Goal: Task Accomplishment & Management: Manage account settings

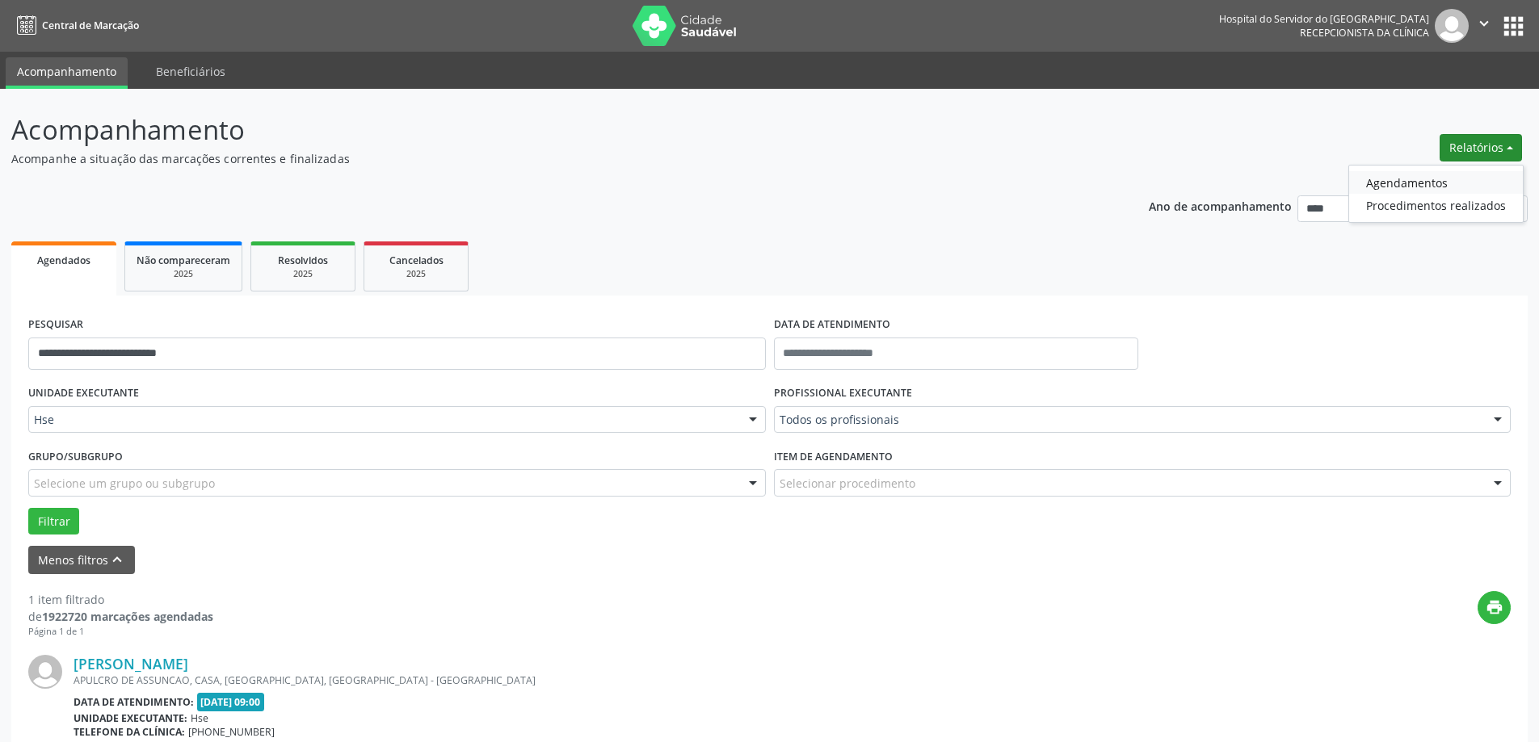
click at [1400, 183] on link "Agendamentos" at bounding box center [1436, 182] width 174 height 23
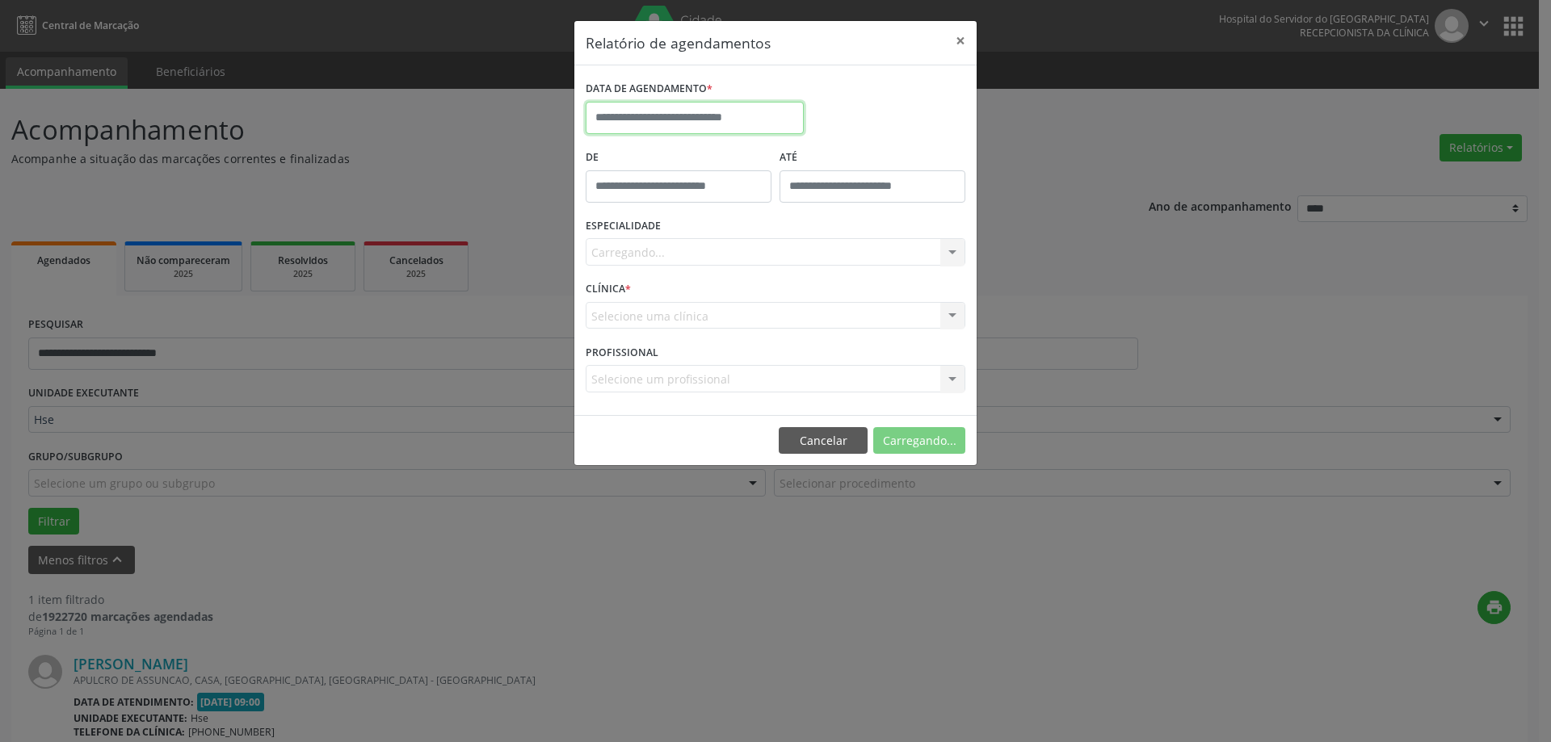
click at [710, 113] on input "text" at bounding box center [695, 118] width 218 height 32
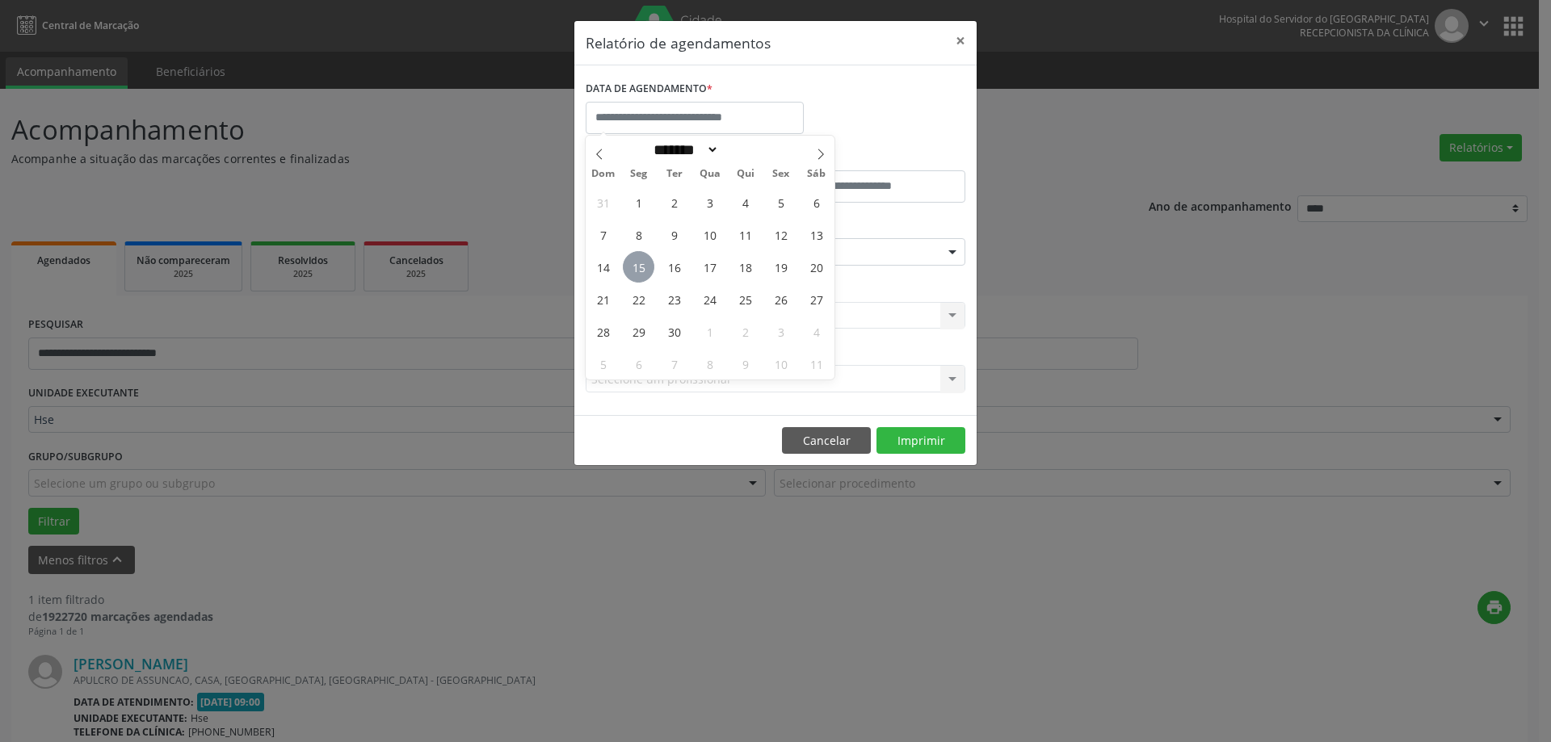
click at [647, 267] on span "15" at bounding box center [638, 266] width 31 height 31
type input "**********"
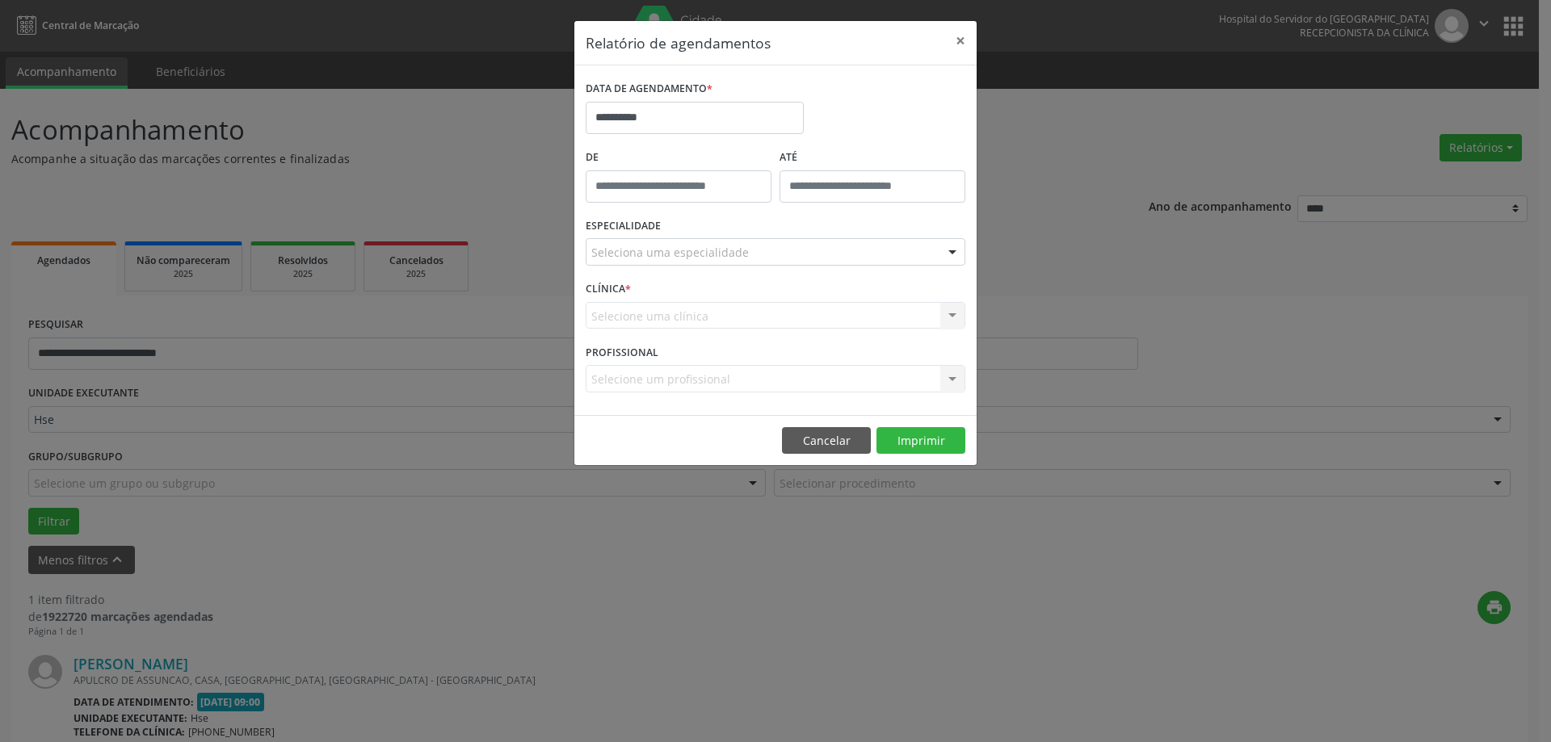
click at [653, 242] on div "Seleciona uma especialidade" at bounding box center [776, 251] width 380 height 27
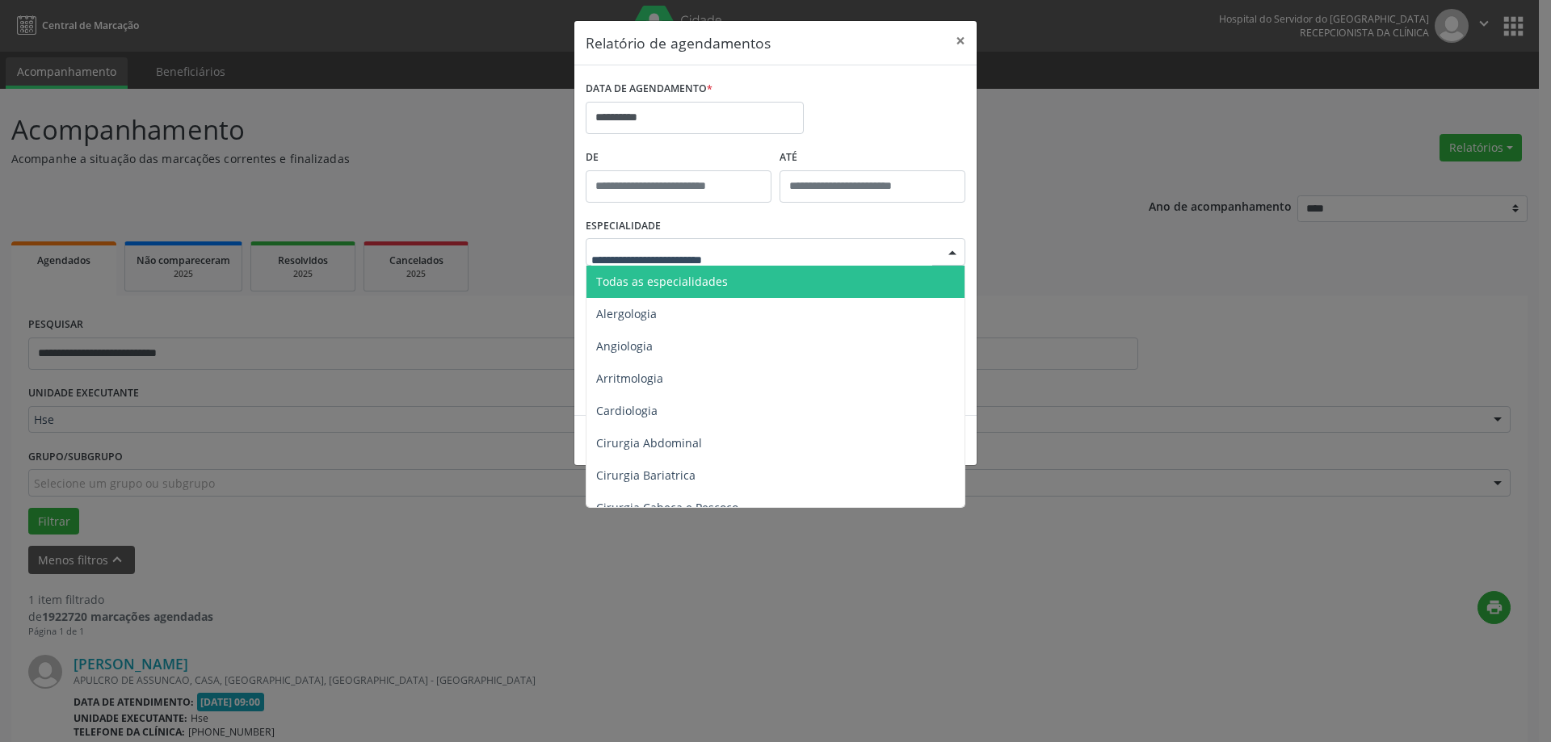
click at [658, 283] on span "Todas as especialidades" at bounding box center [662, 281] width 132 height 15
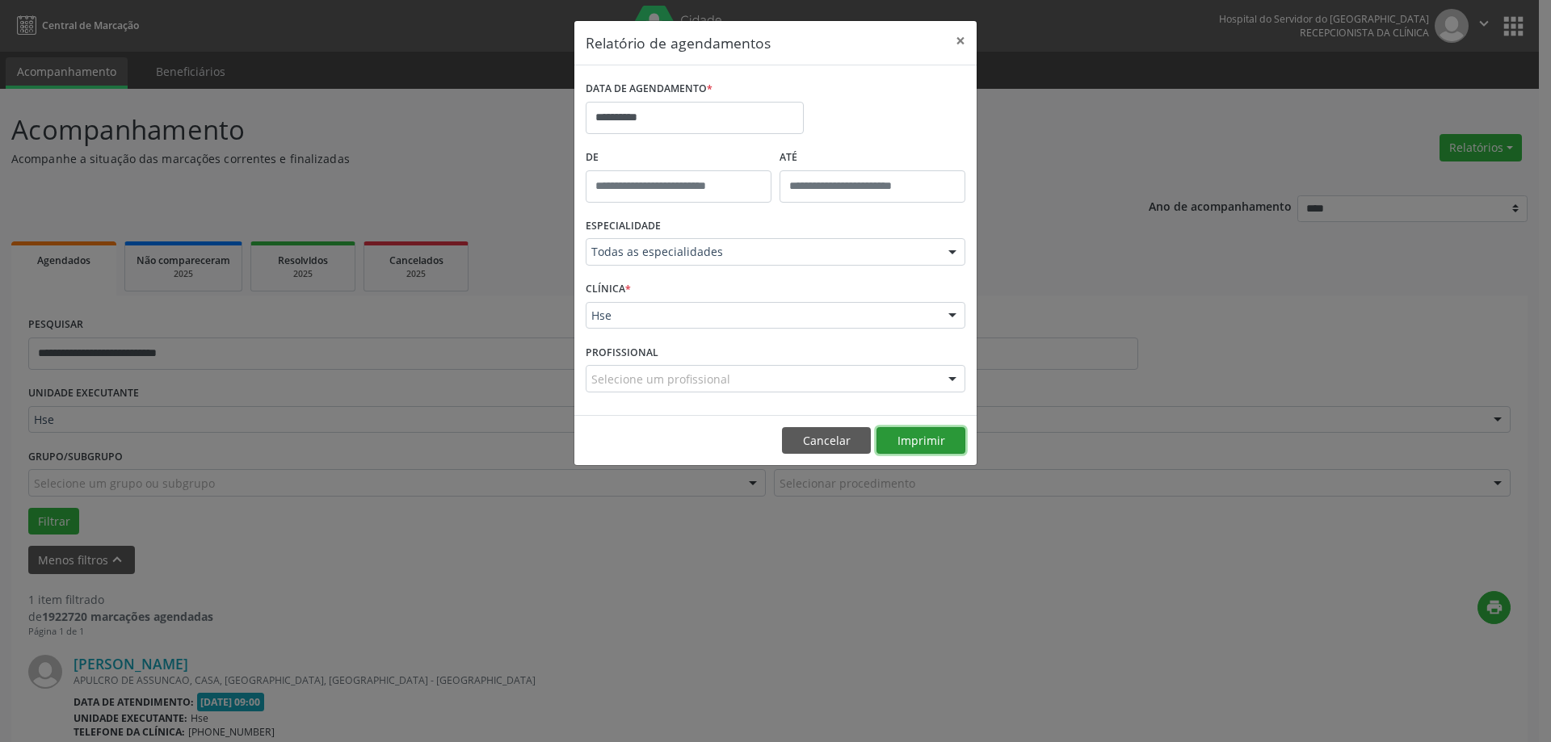
click at [900, 444] on button "Imprimir" at bounding box center [920, 440] width 89 height 27
click at [950, 37] on button "×" at bounding box center [960, 41] width 32 height 40
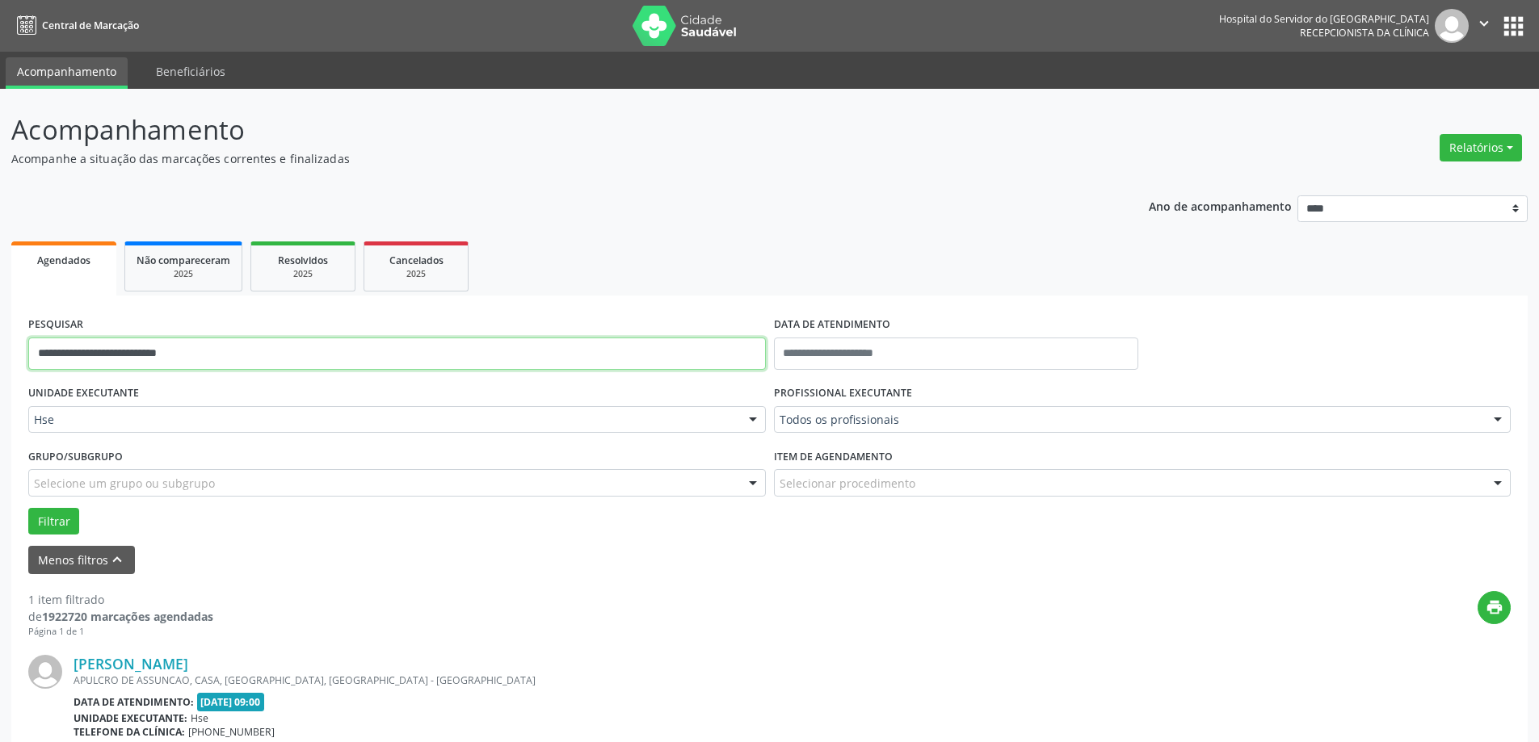
drag, startPoint x: 237, startPoint y: 348, endPoint x: 0, endPoint y: 338, distance: 236.9
click at [0, 338] on div "**********" at bounding box center [769, 501] width 1539 height 824
type input "**********"
click at [48, 518] on button "Filtrar" at bounding box center [53, 521] width 51 height 27
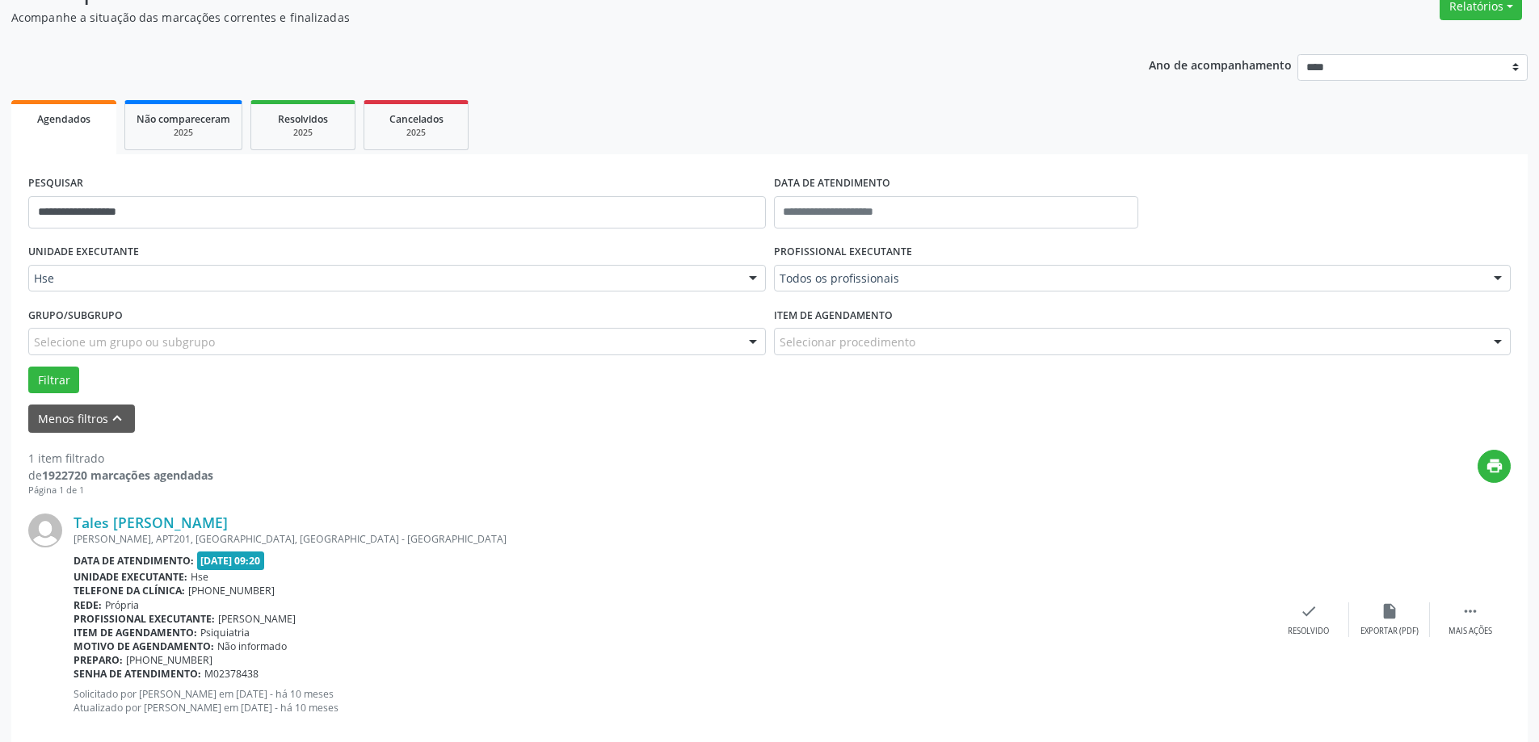
scroll to position [162, 0]
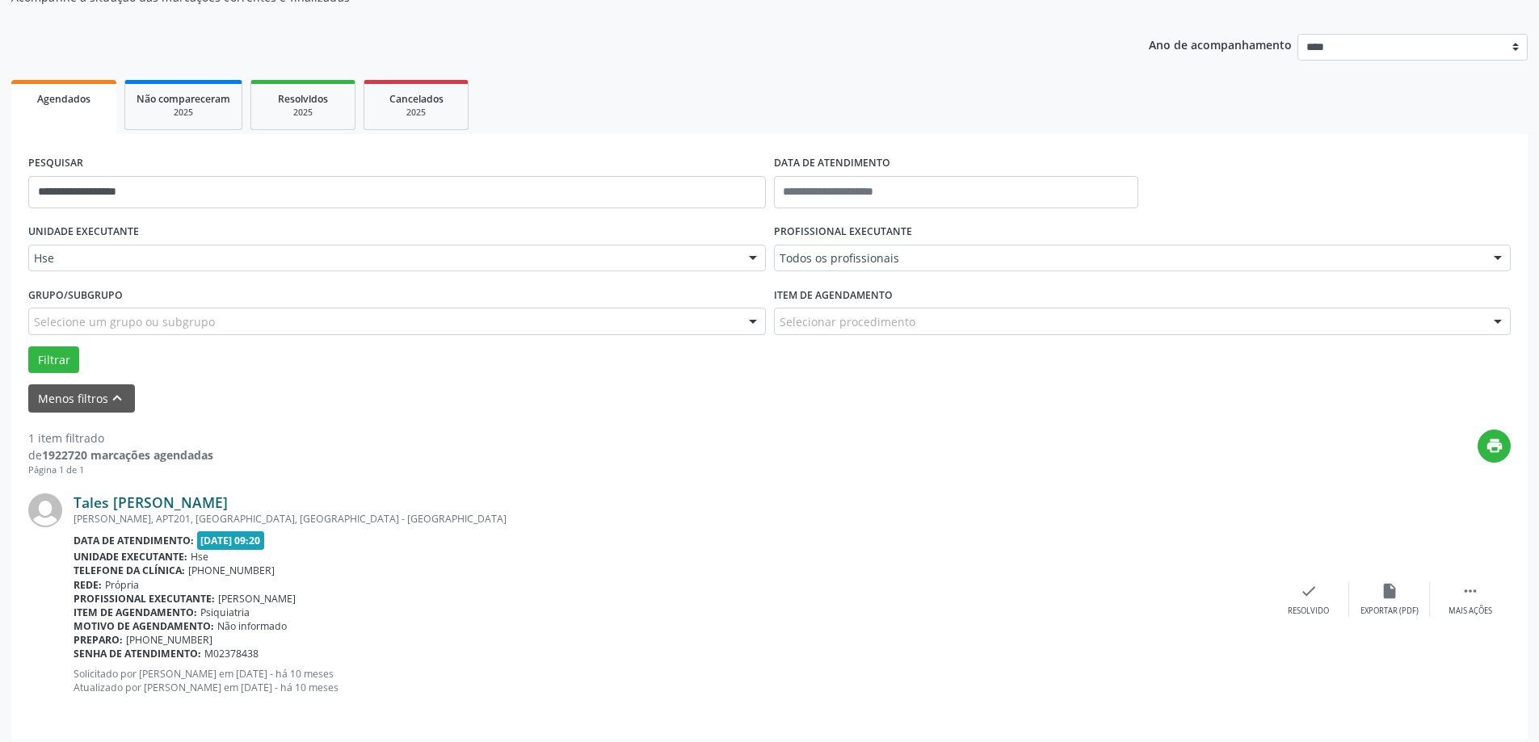
click at [152, 500] on link "Tales Anderson Dias" at bounding box center [150, 502] width 154 height 18
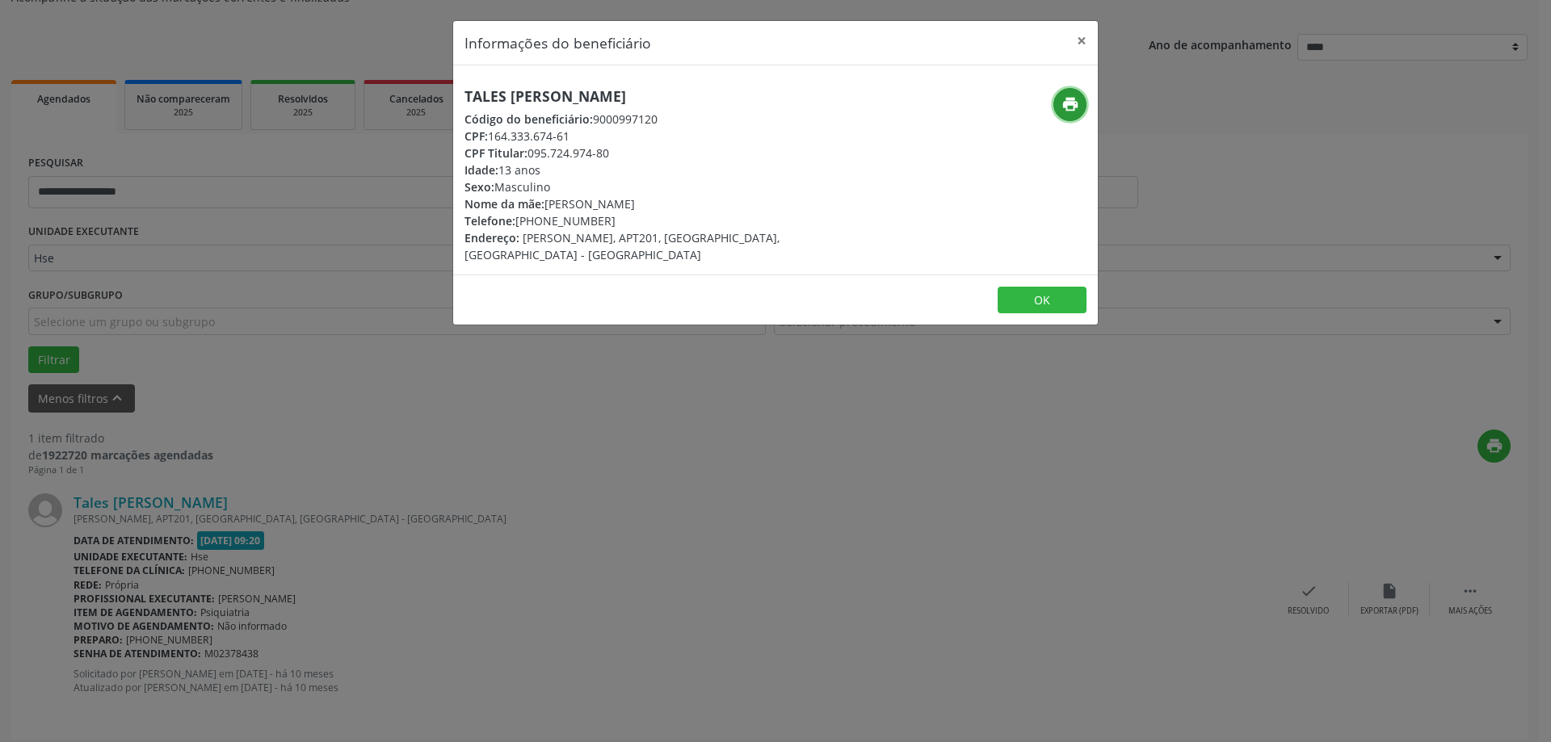
click at [1075, 105] on icon "print" at bounding box center [1070, 104] width 18 height 18
click at [1081, 40] on button "×" at bounding box center [1081, 41] width 32 height 40
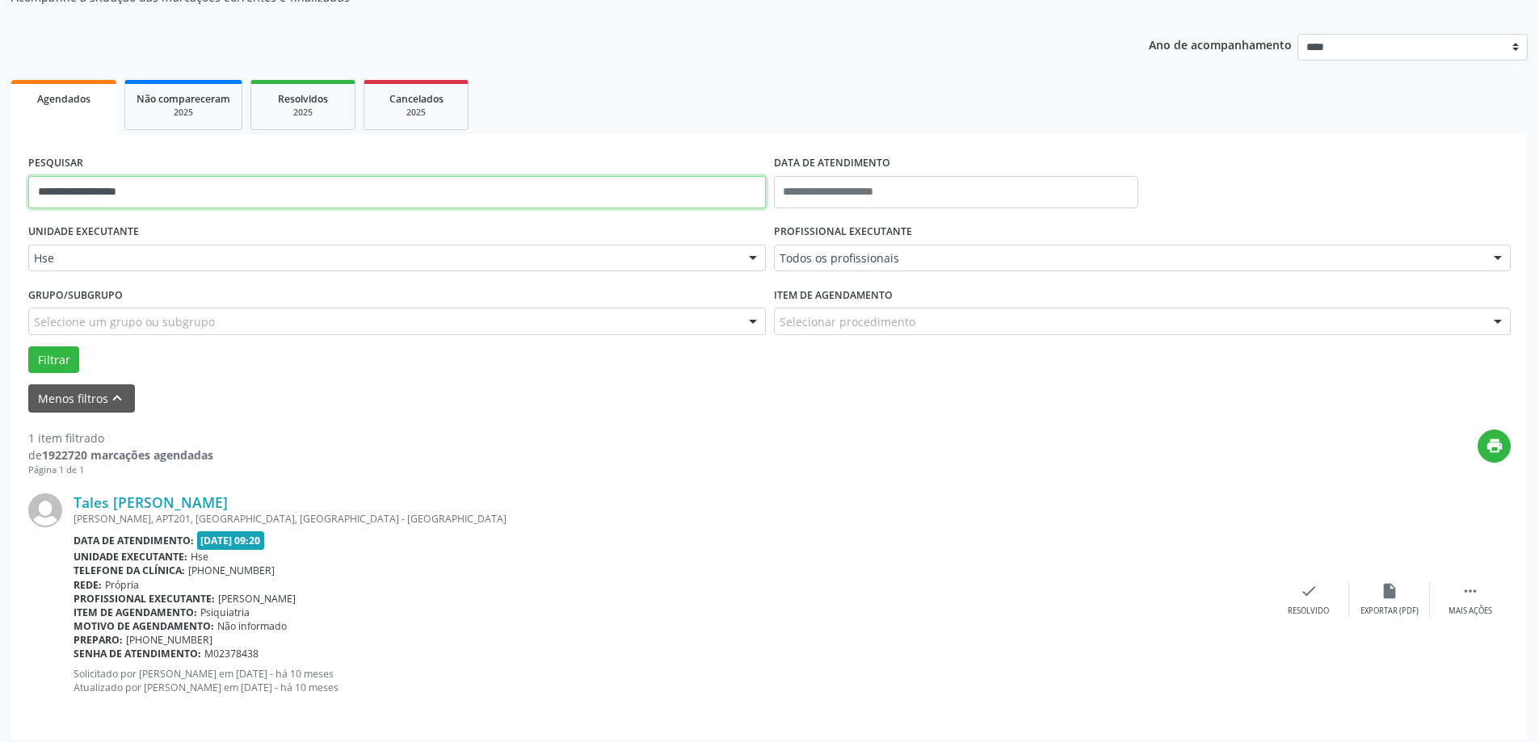
drag, startPoint x: 187, startPoint y: 198, endPoint x: 0, endPoint y: 187, distance: 187.7
click at [0, 189] on div "**********" at bounding box center [769, 339] width 1539 height 824
click at [779, 252] on input "text" at bounding box center [779, 266] width 0 height 32
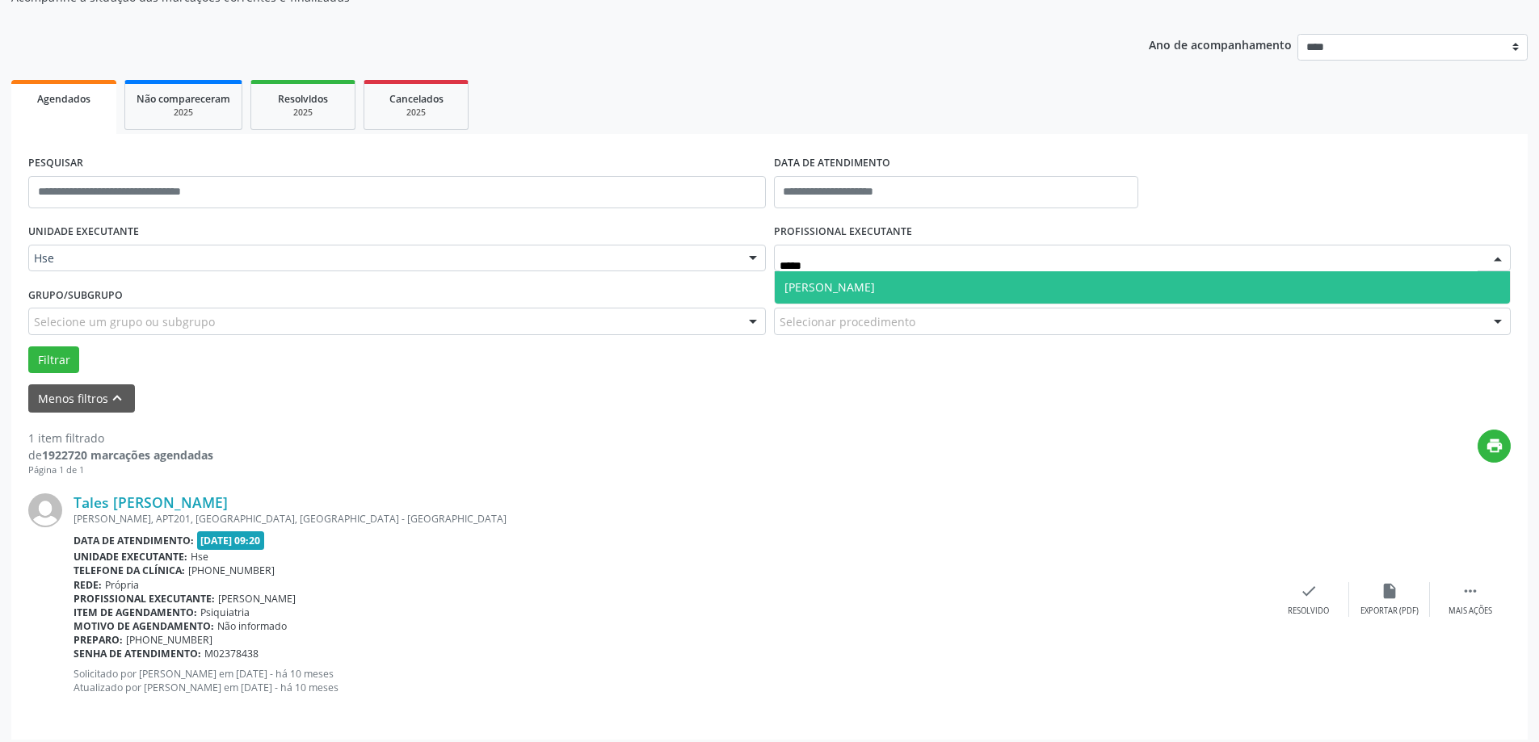
type input "******"
click at [841, 291] on span "[PERSON_NAME]" at bounding box center [829, 286] width 90 height 15
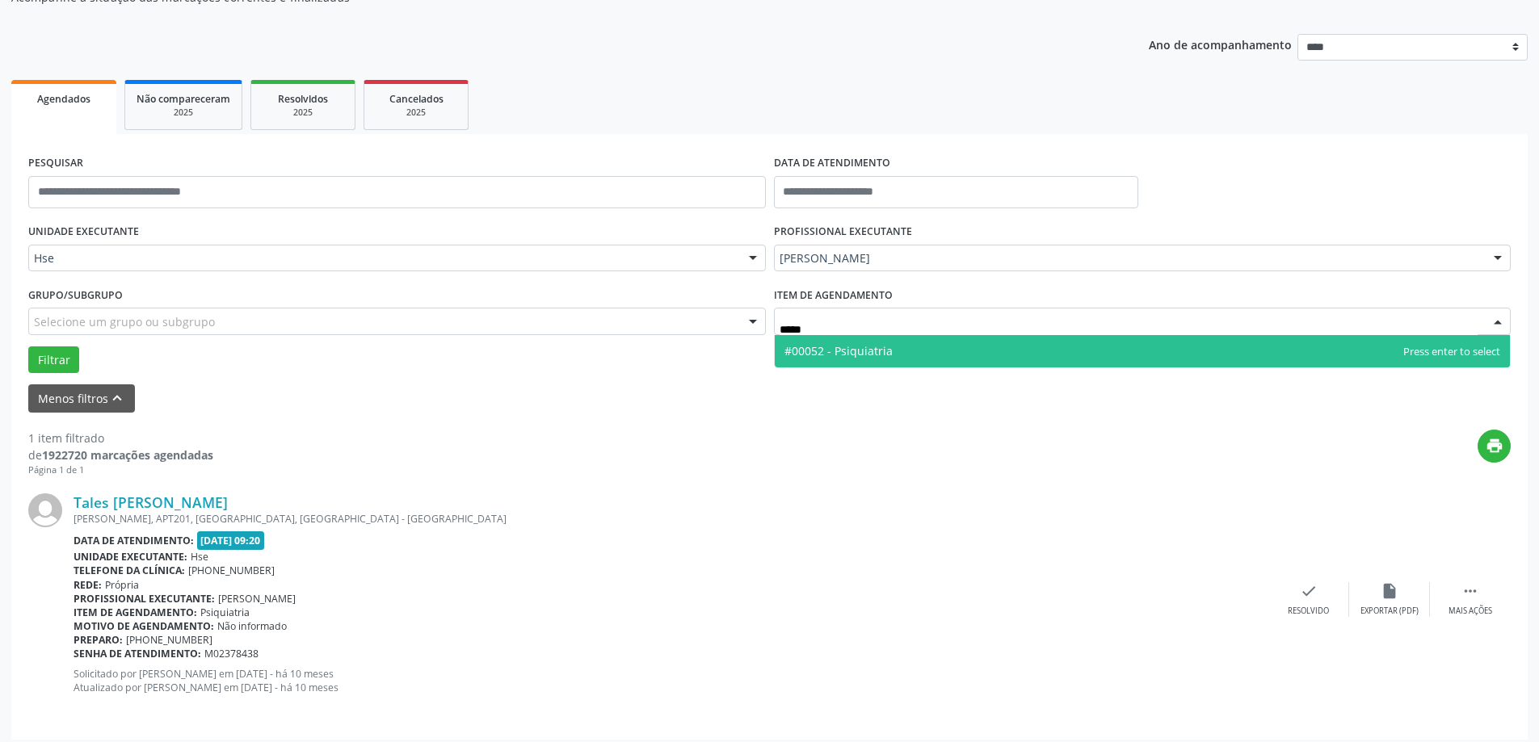
type input "******"
click at [823, 352] on span "#00052 - Psiquiatria" at bounding box center [838, 350] width 108 height 15
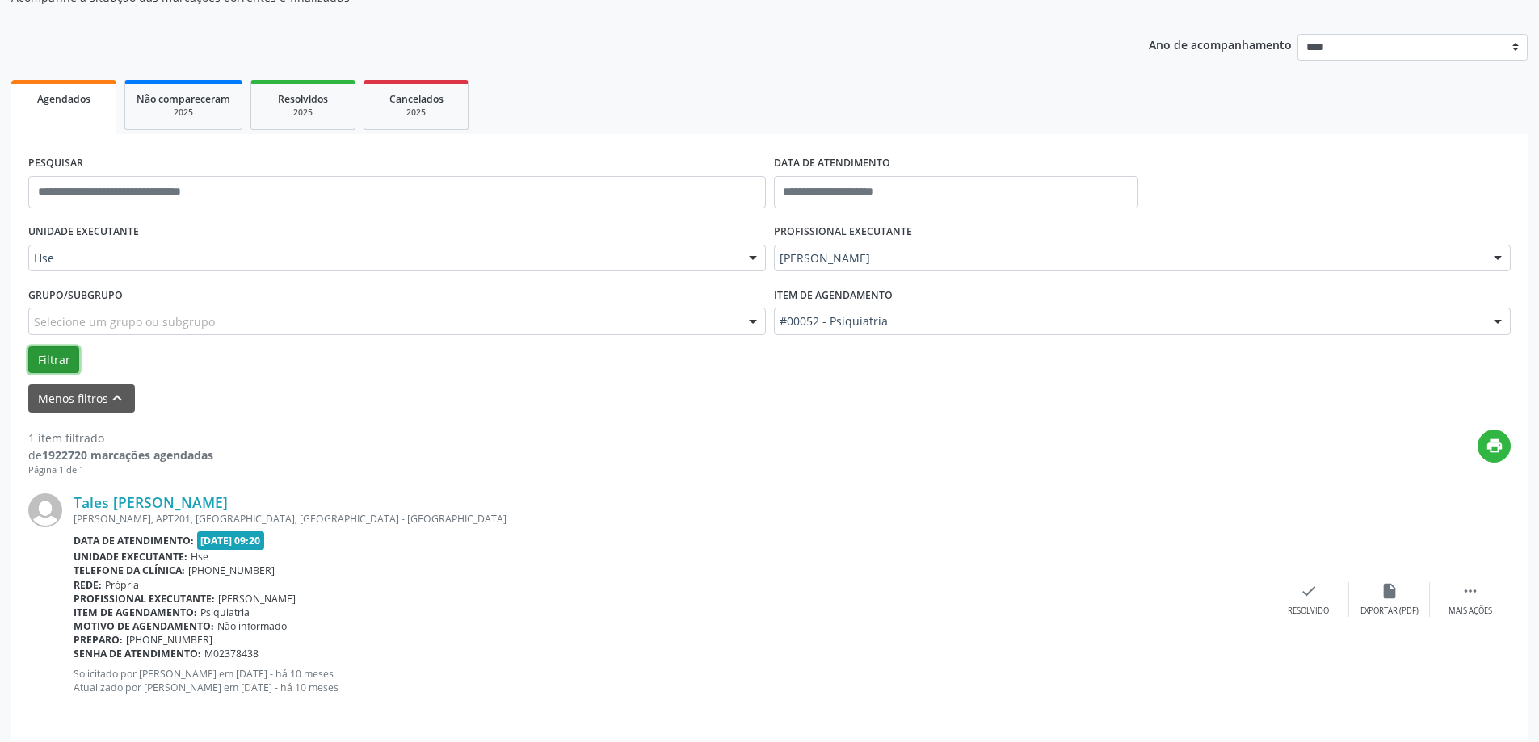
click at [46, 359] on button "Filtrar" at bounding box center [53, 359] width 51 height 27
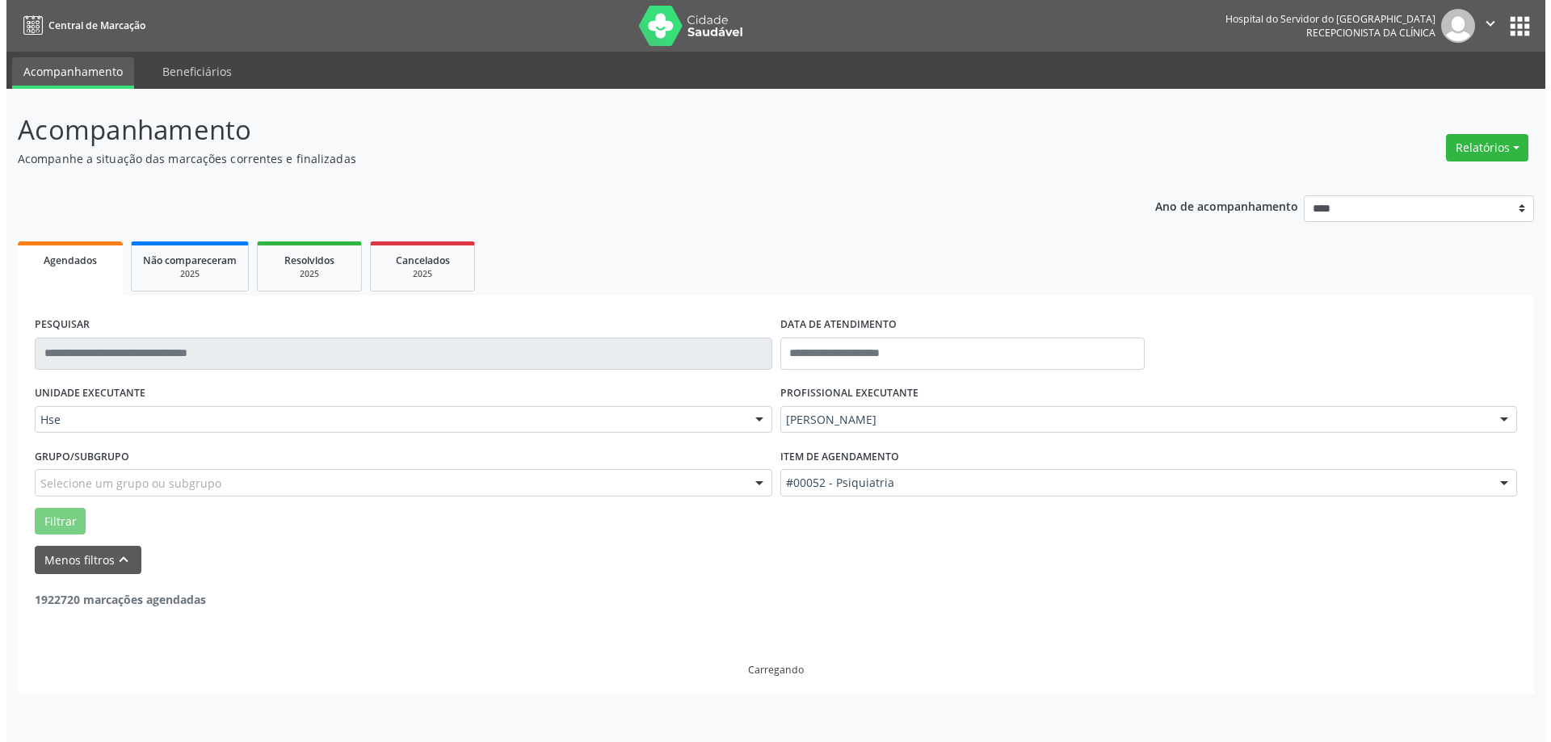
scroll to position [0, 0]
click at [852, 359] on body "Central de Marcação Hospital do Servidor do Estado Hse Recepcionista da clínica…" at bounding box center [775, 371] width 1551 height 742
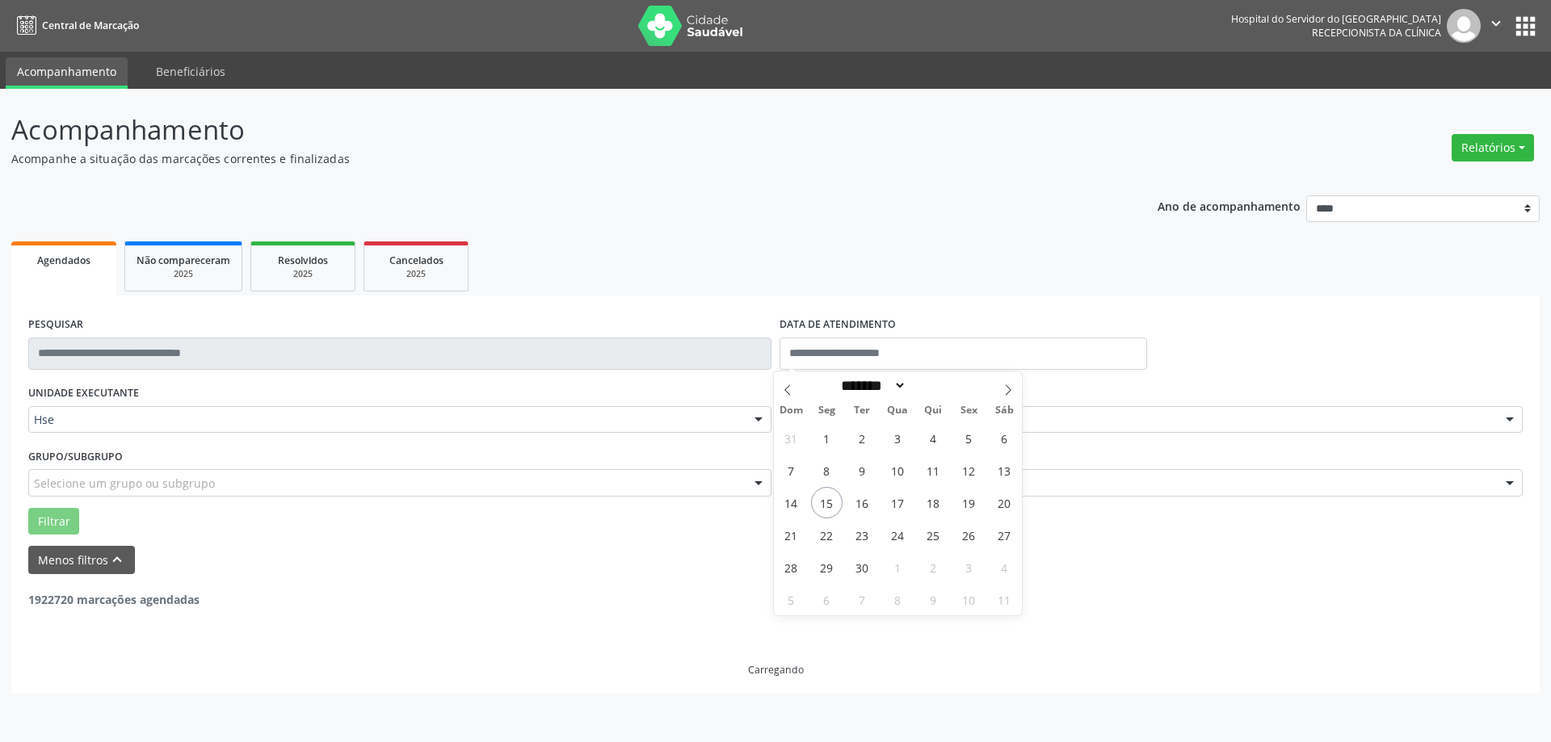
click at [850, 372] on div "******* ********* ***** ***** **** ***** ***** ****** ******** ******* ********…" at bounding box center [897, 385] width 187 height 27
click at [833, 507] on span "15" at bounding box center [826, 502] width 31 height 31
type input "**********"
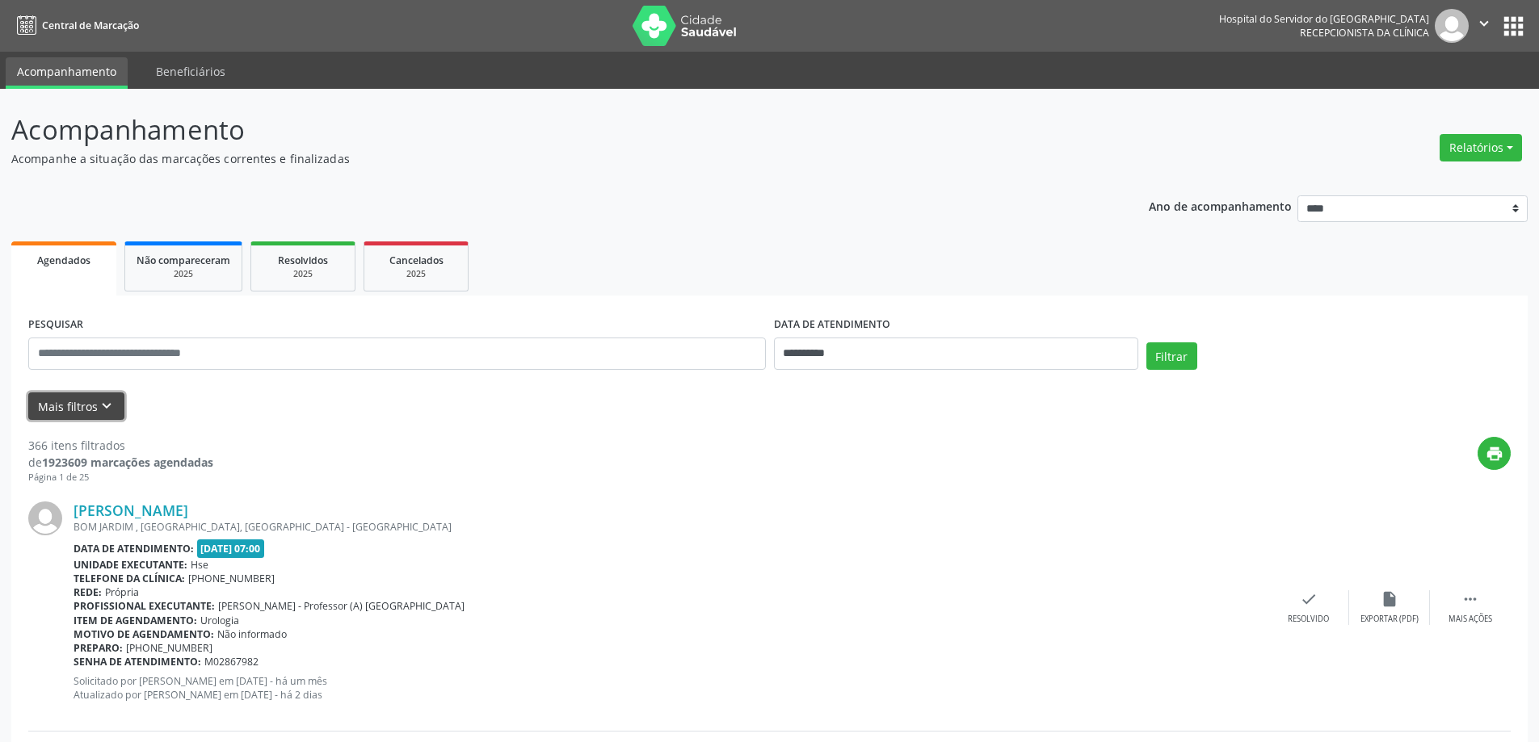
click at [107, 402] on icon "keyboard_arrow_down" at bounding box center [107, 406] width 18 height 18
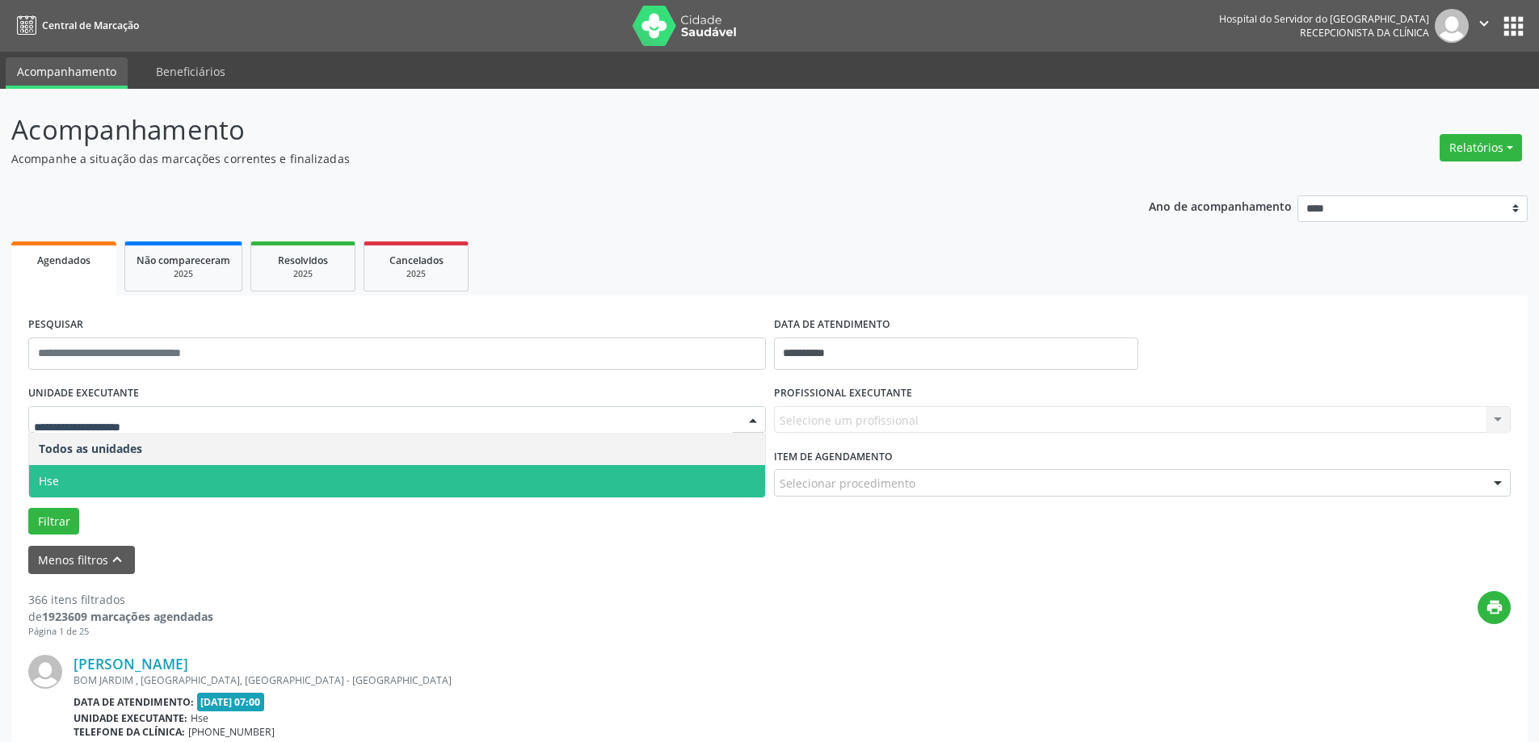
click at [146, 477] on span "Hse" at bounding box center [397, 481] width 736 height 32
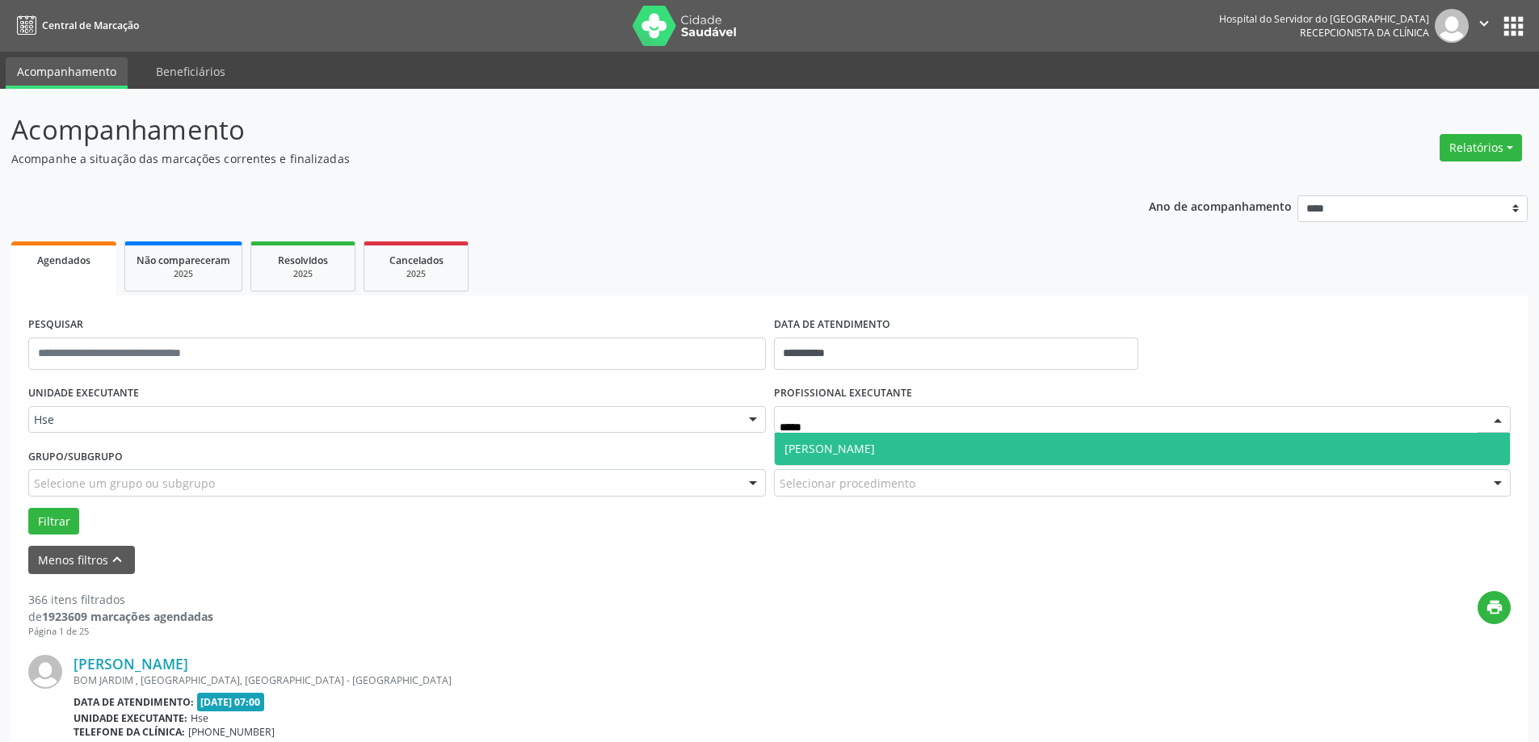
type input "******"
click at [819, 446] on span "[PERSON_NAME]" at bounding box center [829, 448] width 90 height 15
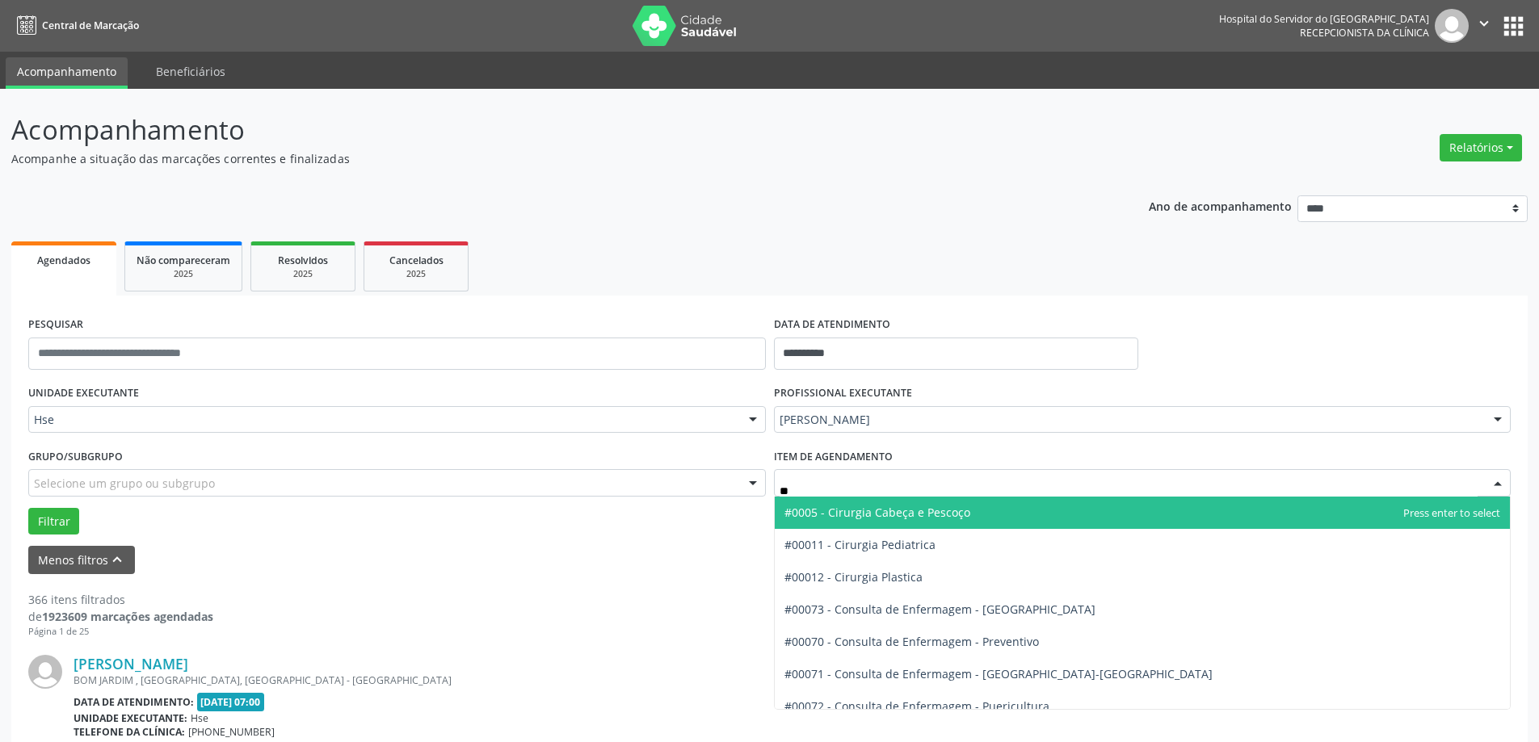
type input "***"
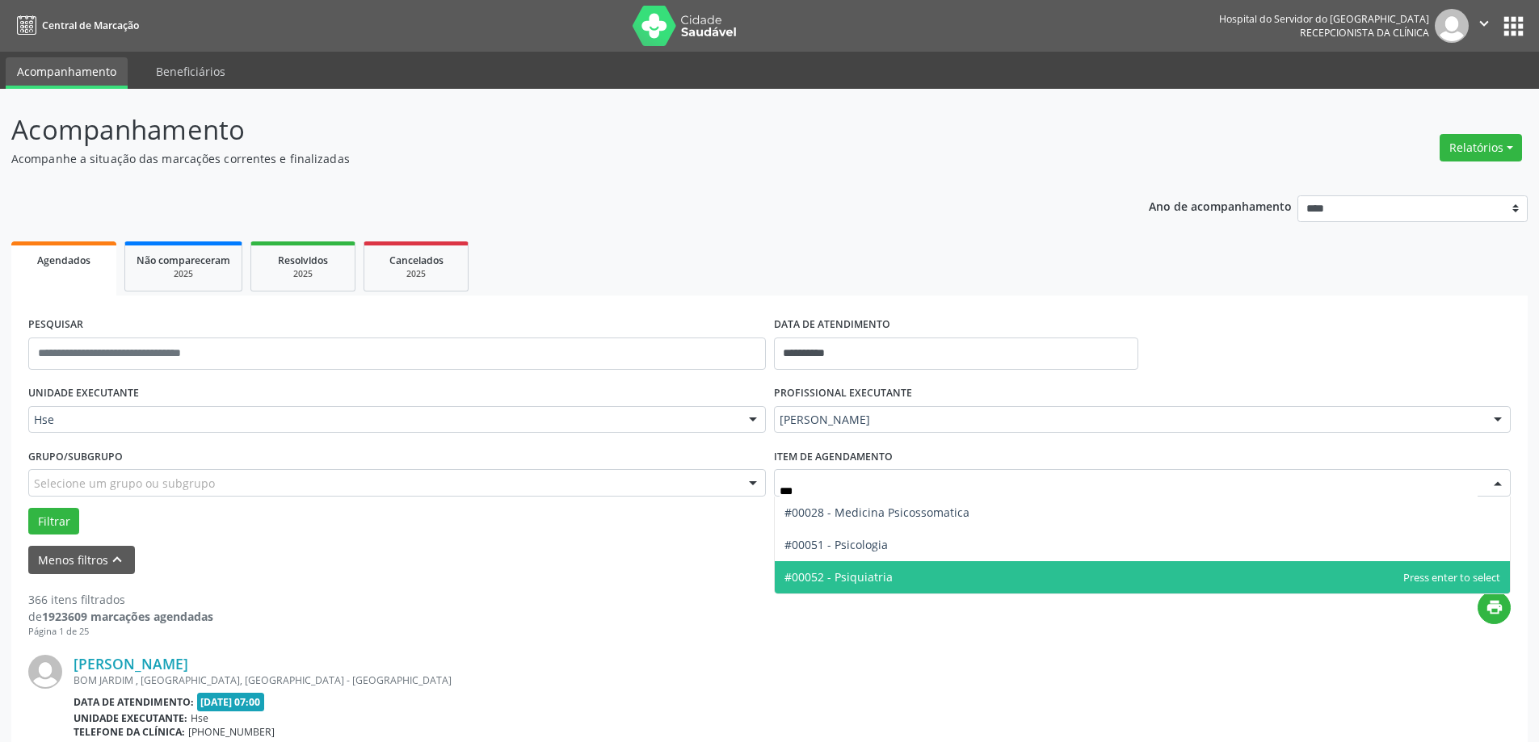
click at [833, 577] on span "#00052 - Psiquiatria" at bounding box center [838, 576] width 108 height 15
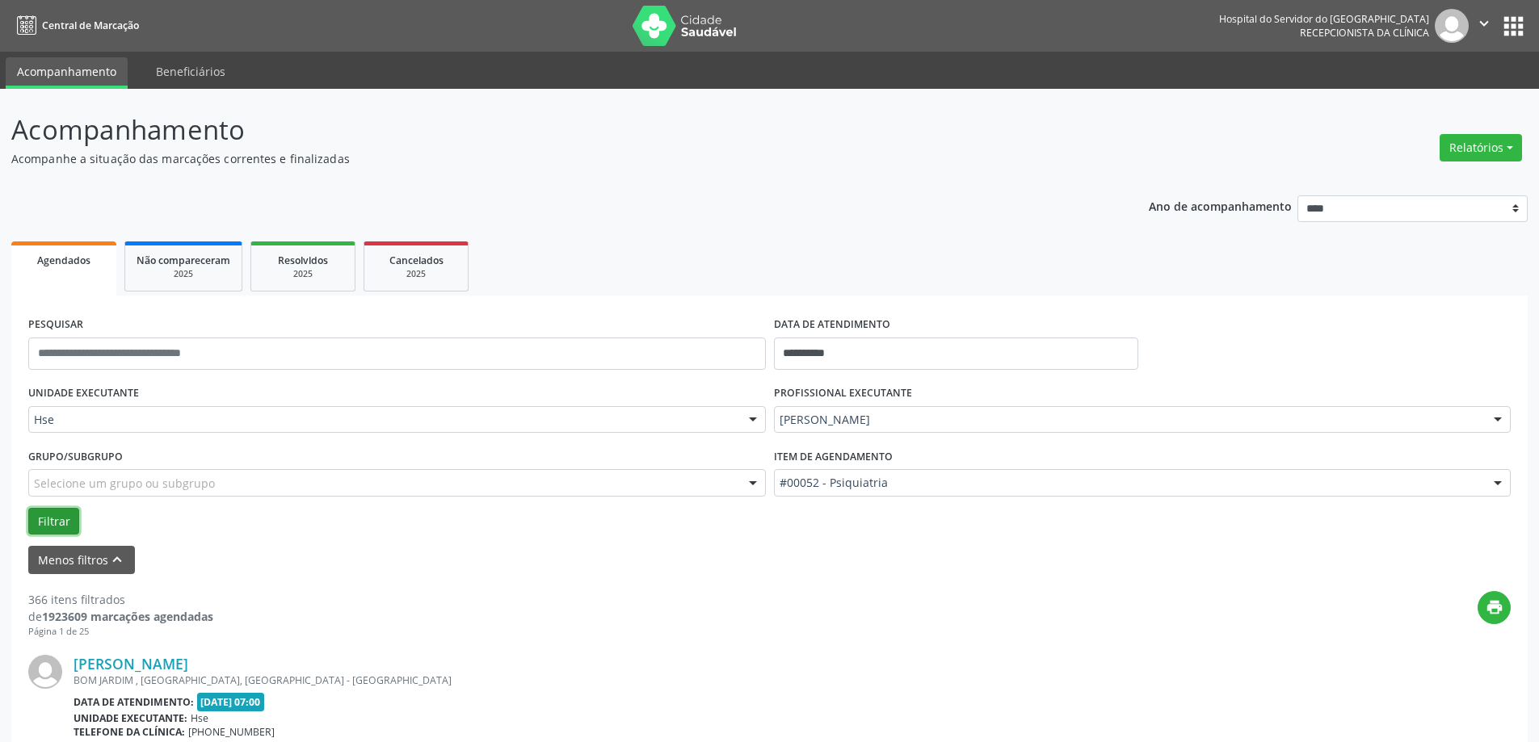
click at [51, 521] on button "Filtrar" at bounding box center [53, 521] width 51 height 27
click at [52, 522] on button "Filtrar" at bounding box center [53, 521] width 51 height 27
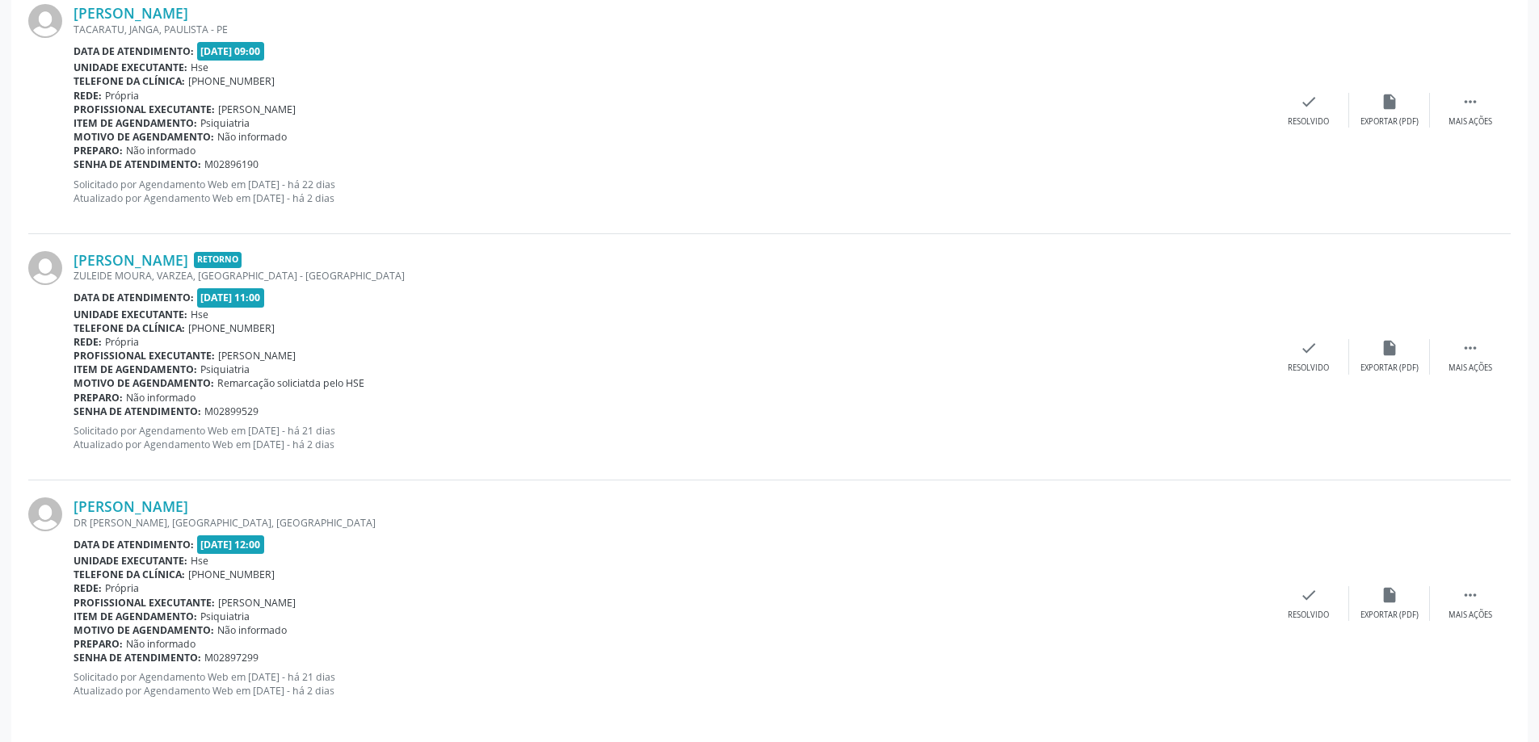
scroll to position [664, 0]
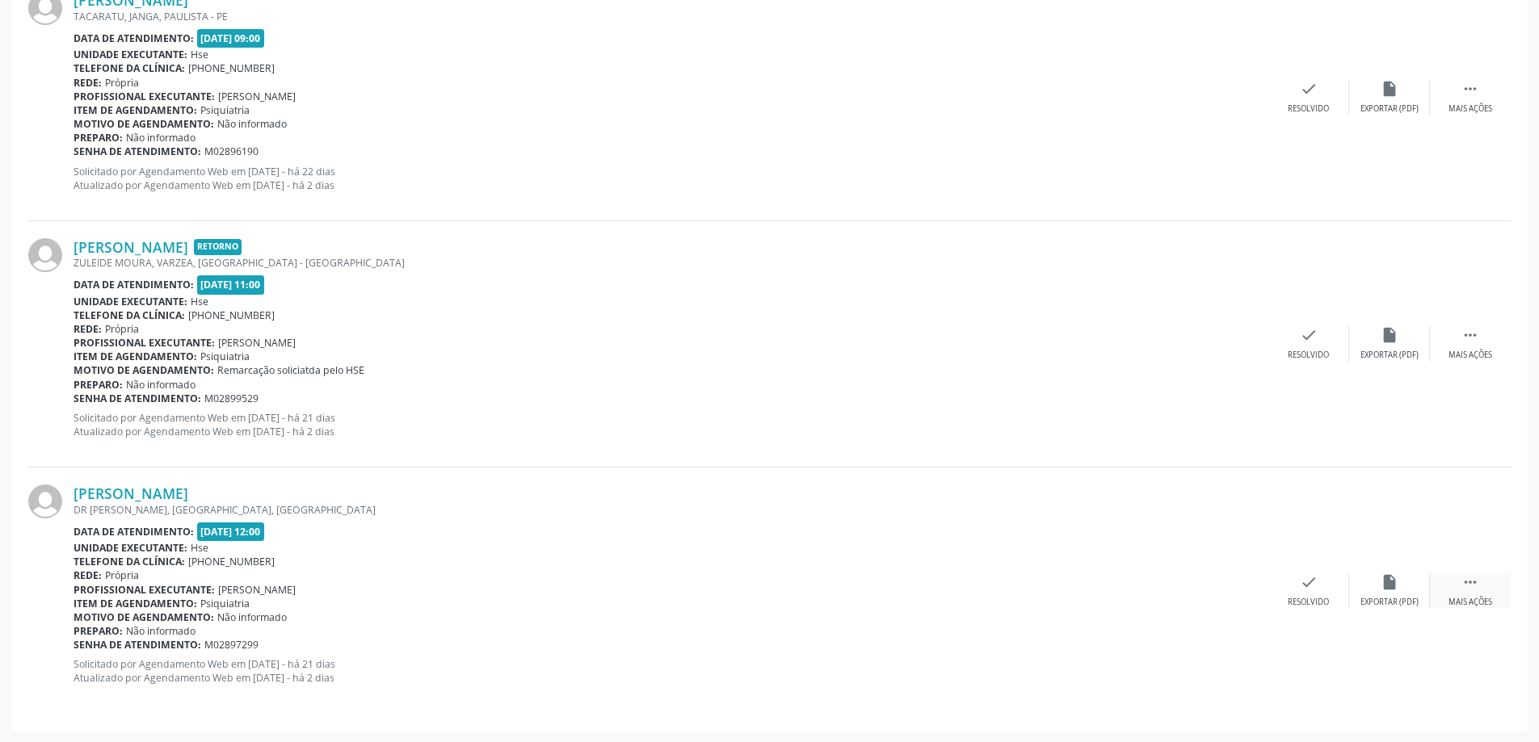
click at [1454, 577] on div " Mais ações" at bounding box center [1470, 590] width 81 height 35
click at [1436, 587] on div " Menos ações" at bounding box center [1470, 590] width 81 height 35
click at [1446, 582] on div " Mais ações" at bounding box center [1470, 590] width 81 height 35
click at [1400, 602] on div "Não compareceu" at bounding box center [1388, 602] width 69 height 11
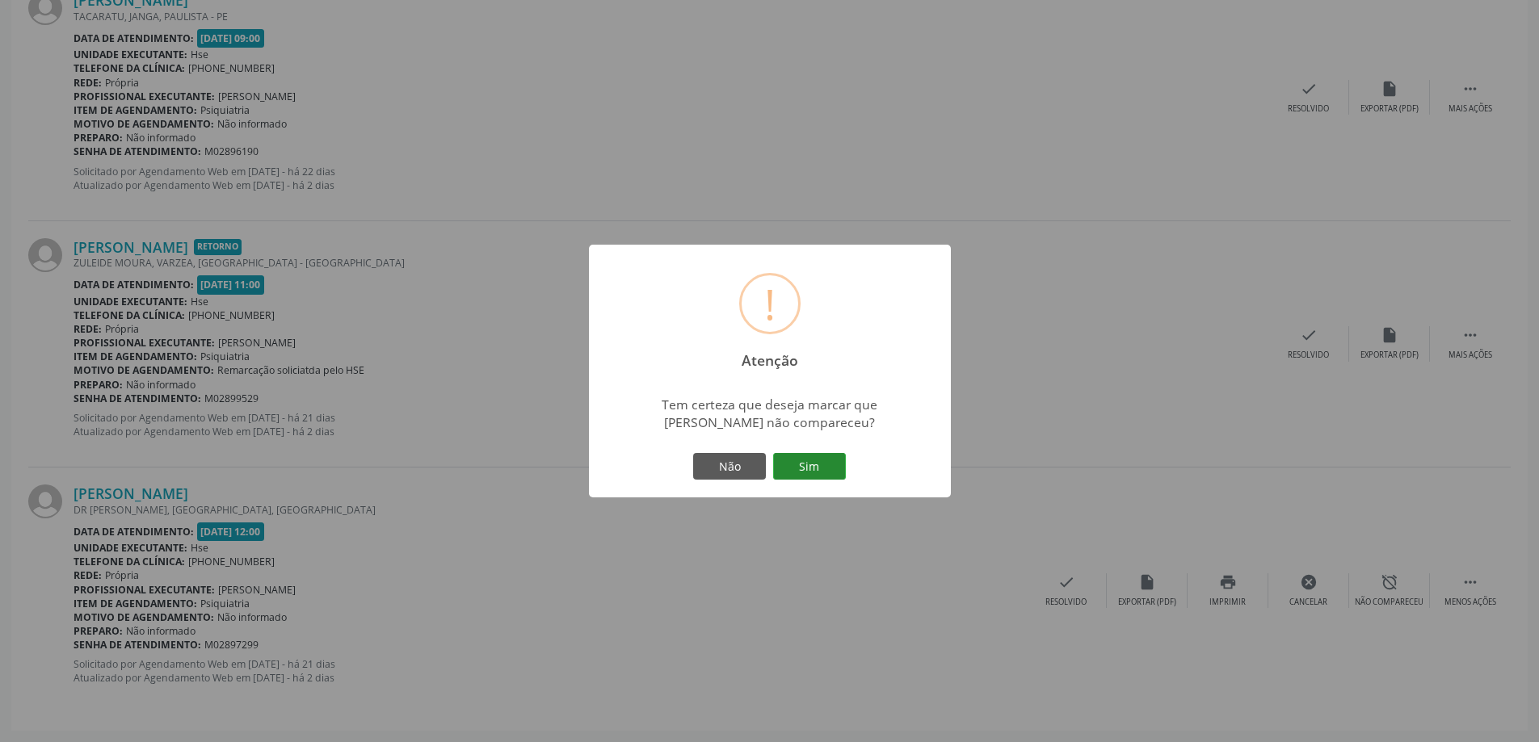
click at [808, 462] on button "Sim" at bounding box center [809, 466] width 73 height 27
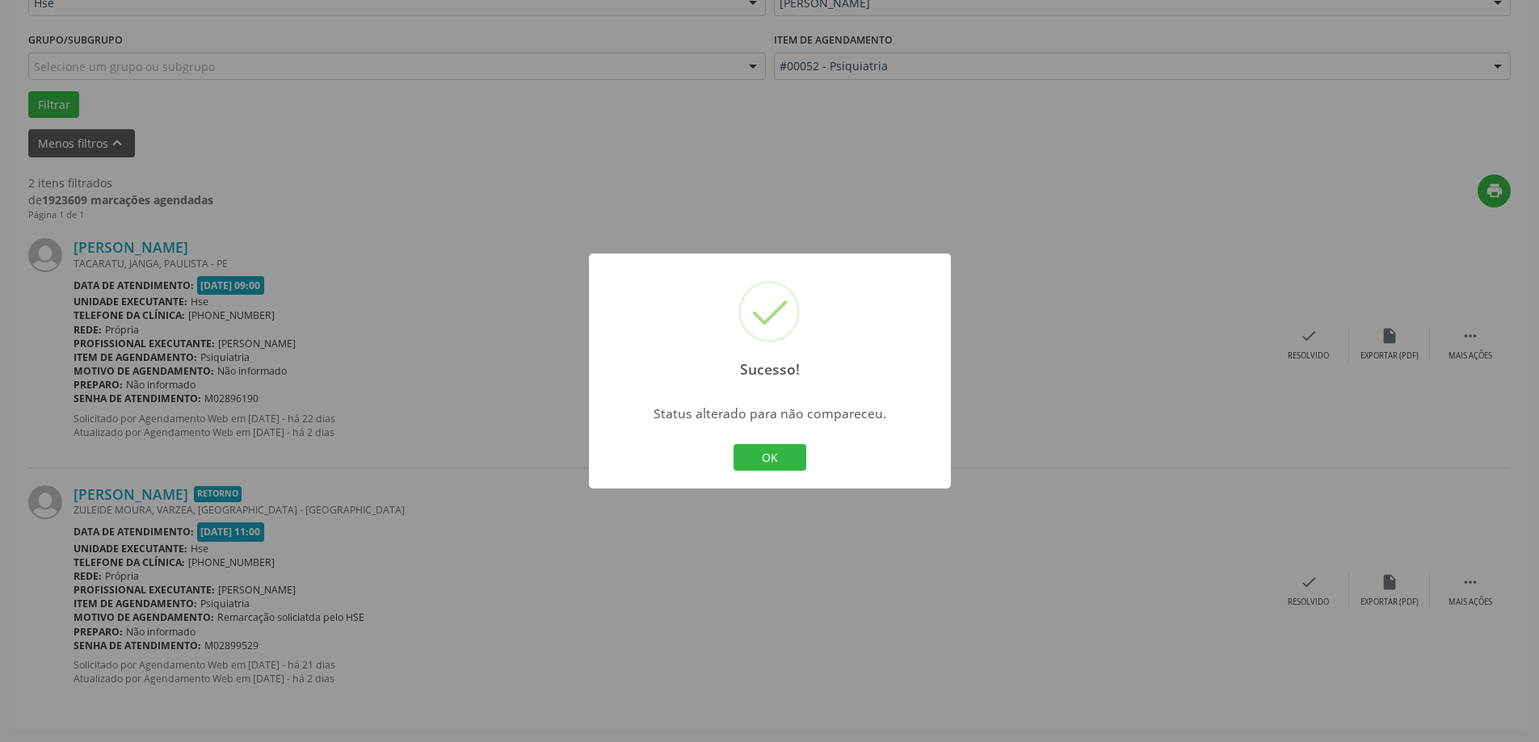
scroll to position [0, 0]
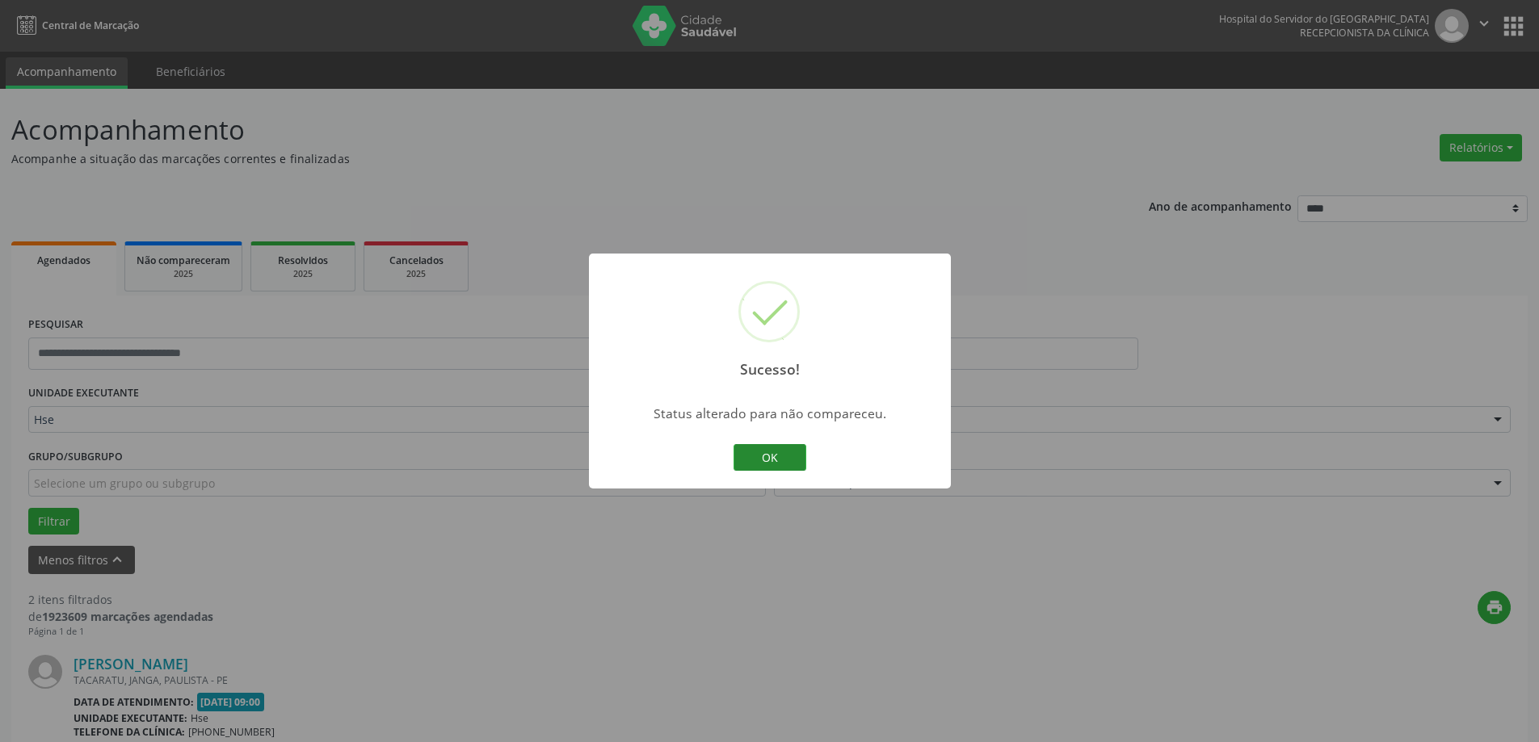
click at [760, 466] on button "OK" at bounding box center [769, 457] width 73 height 27
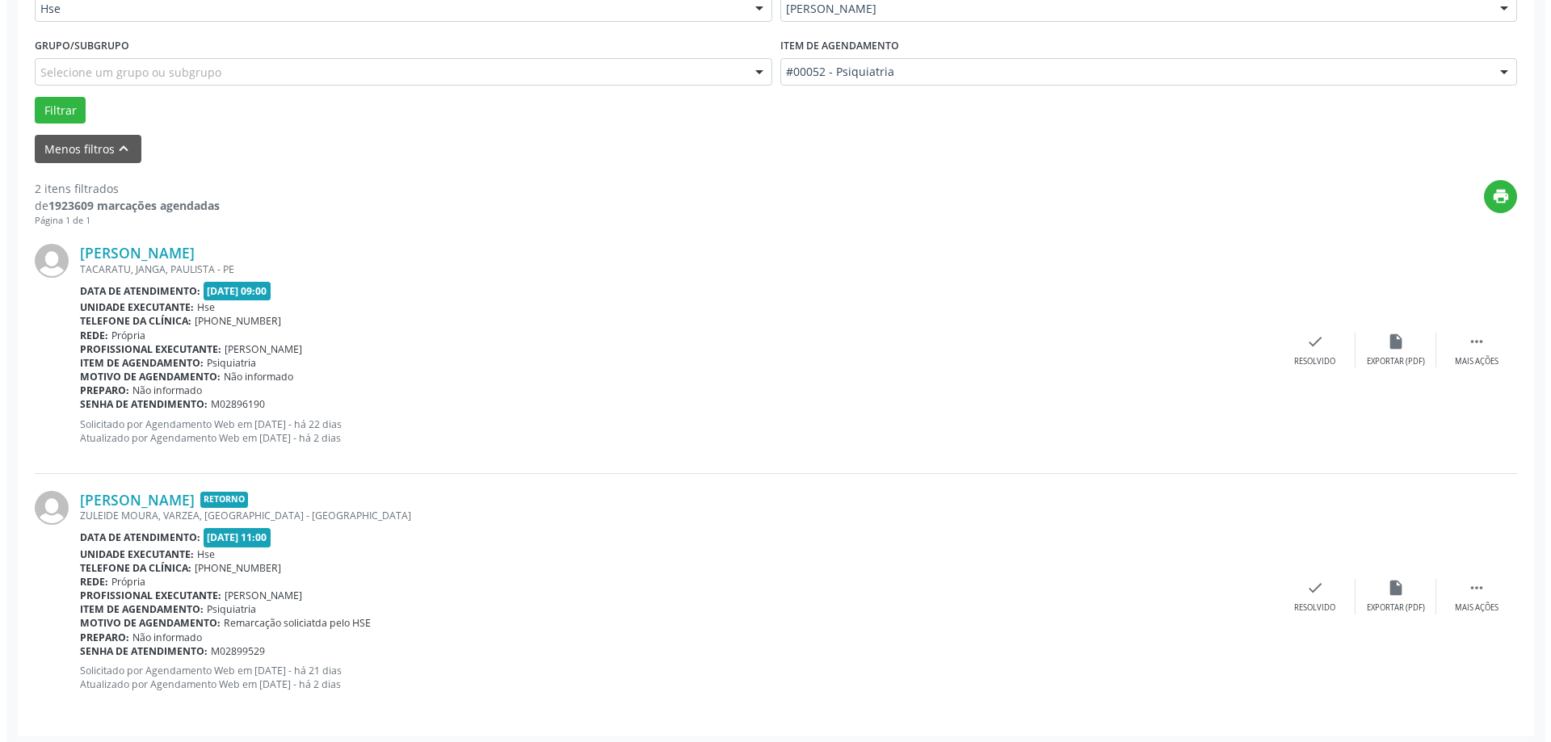
scroll to position [417, 0]
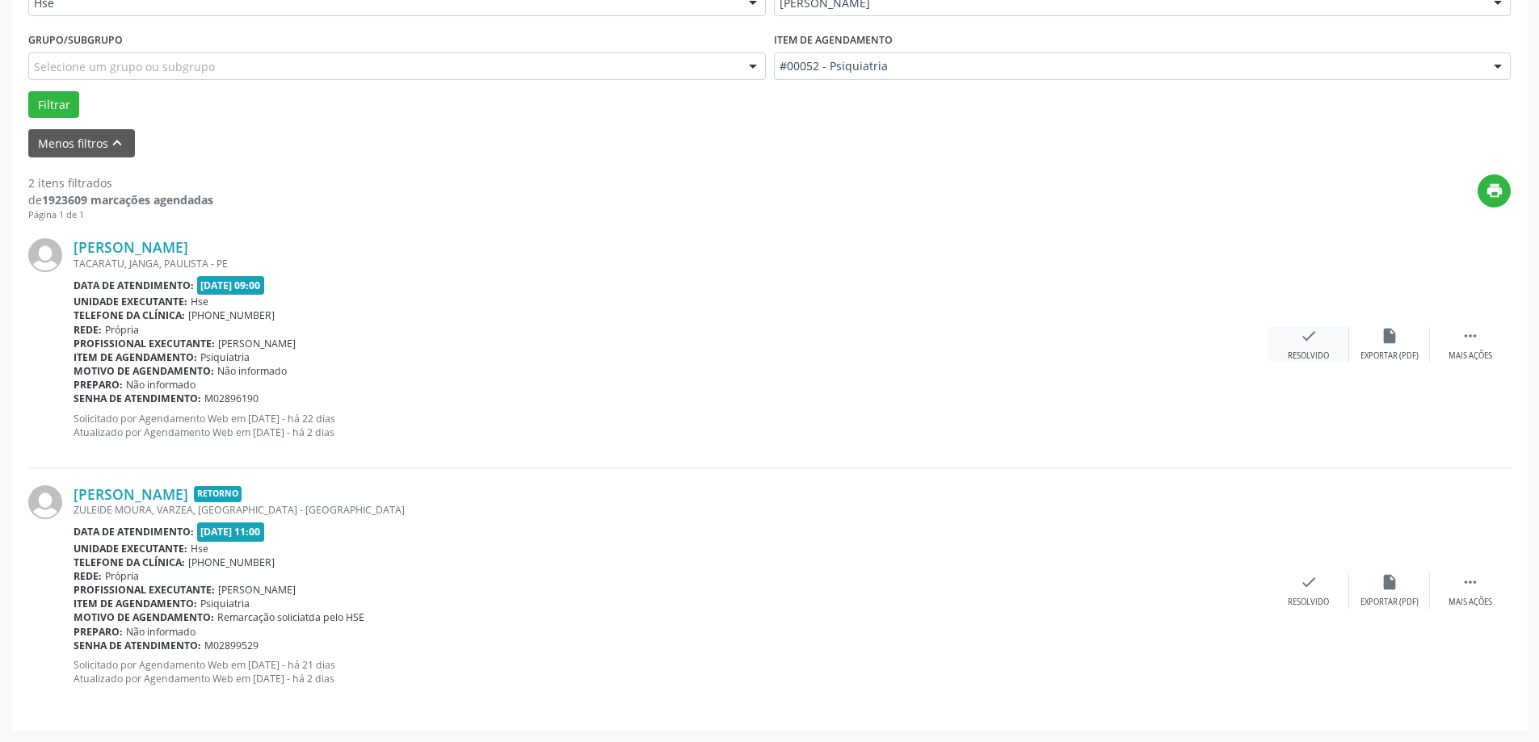
click at [1299, 347] on div "check Resolvido" at bounding box center [1308, 344] width 81 height 35
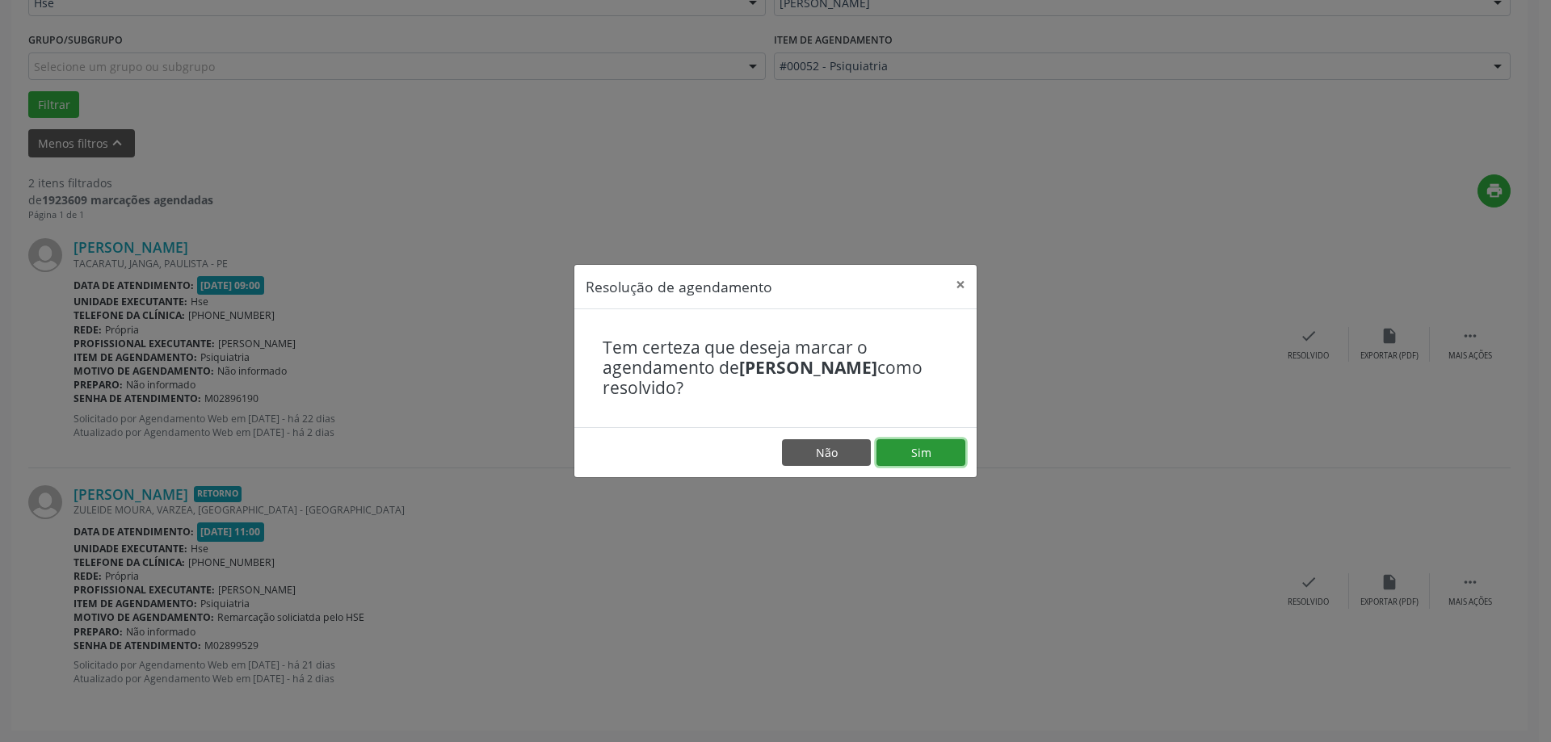
click at [925, 448] on button "Sim" at bounding box center [920, 452] width 89 height 27
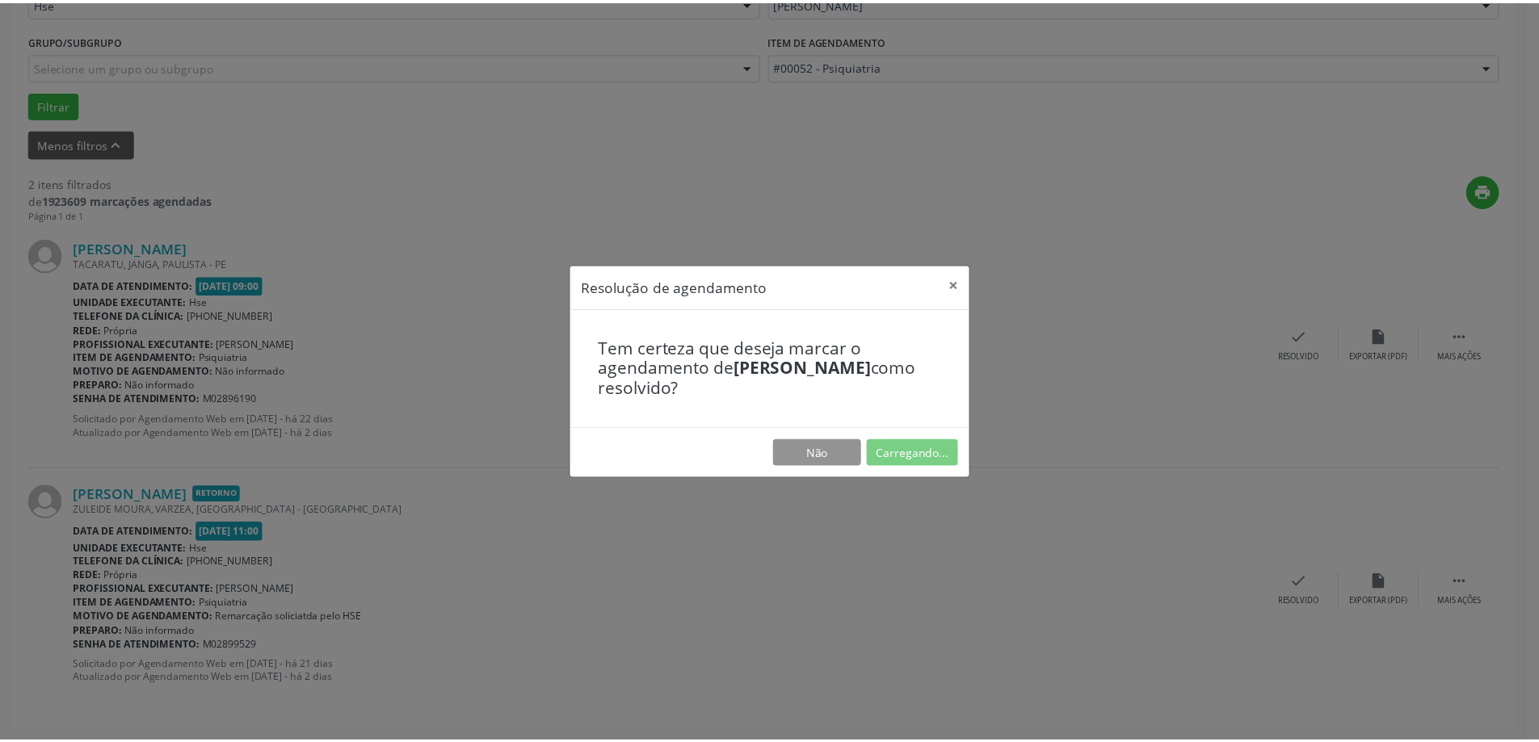
scroll to position [0, 0]
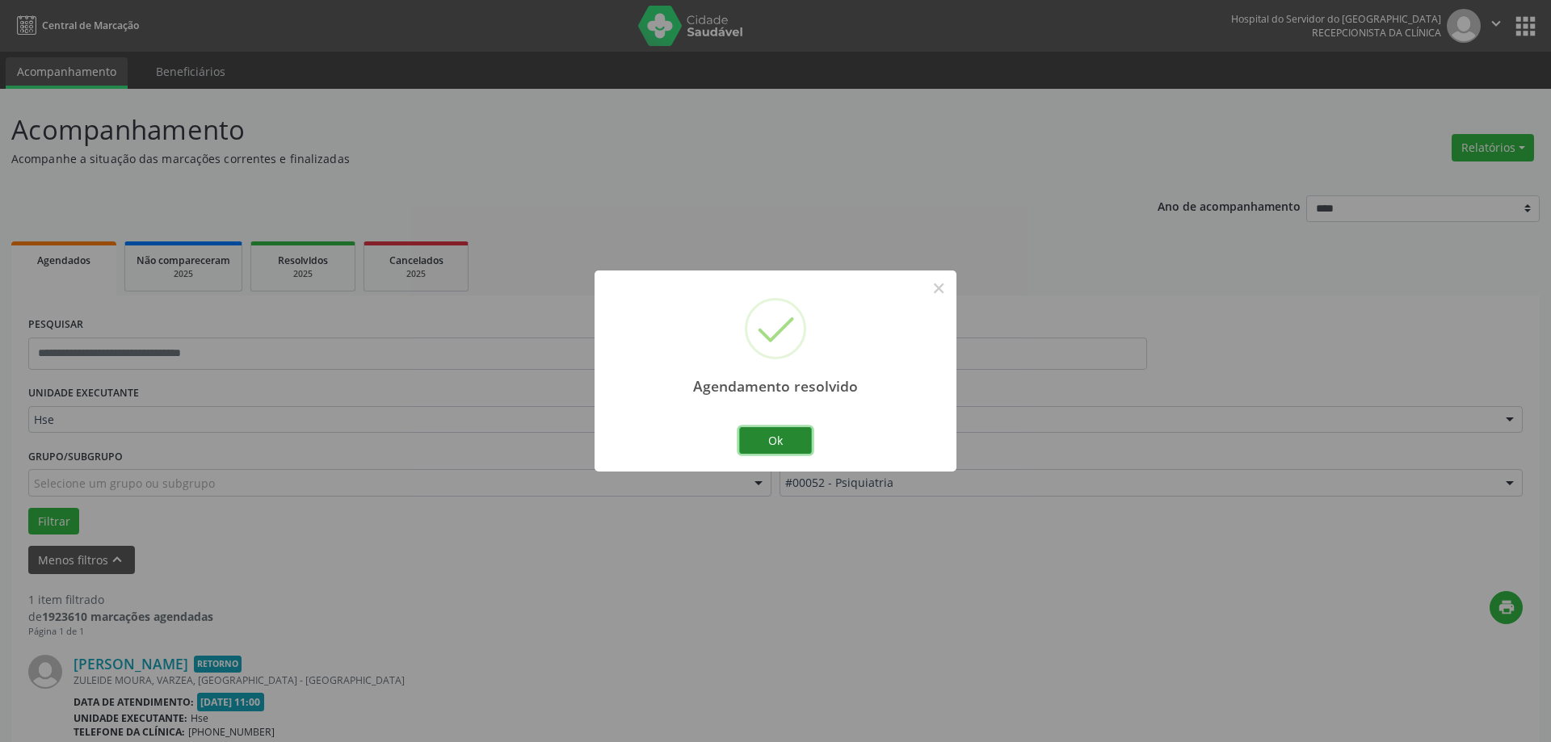
click at [796, 443] on button "Ok" at bounding box center [775, 440] width 73 height 27
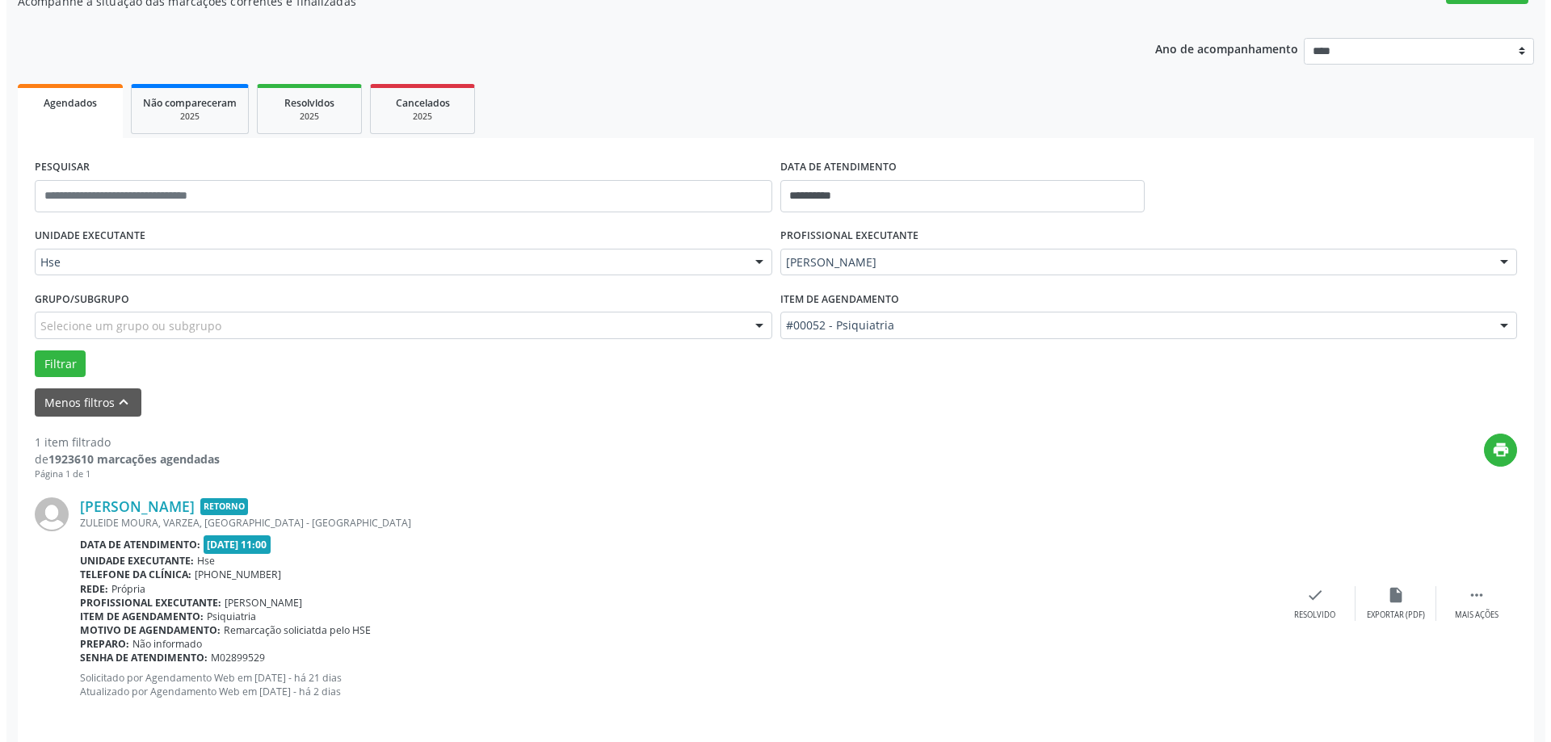
scroll to position [170, 0]
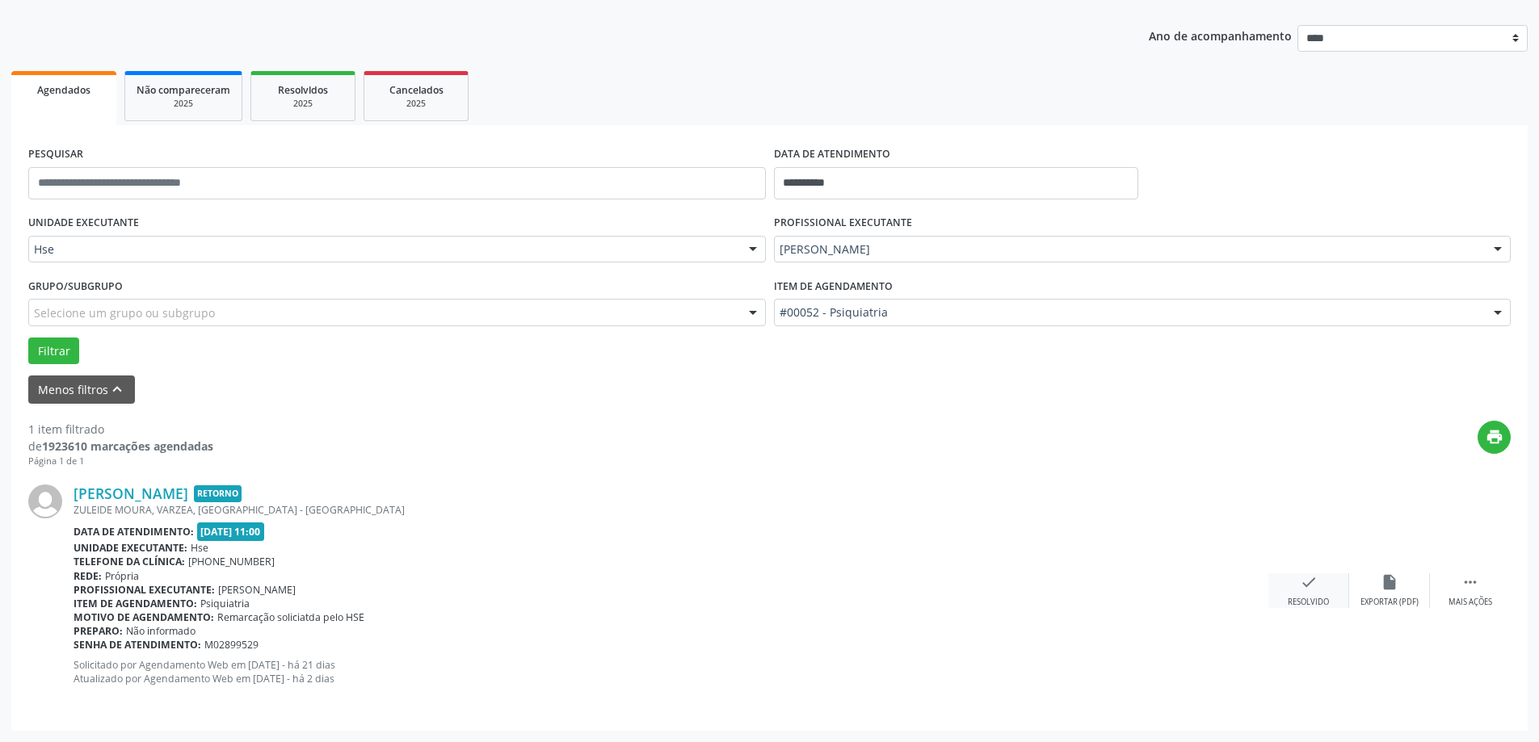
click at [1303, 597] on div "Resolvido" at bounding box center [1307, 602] width 41 height 11
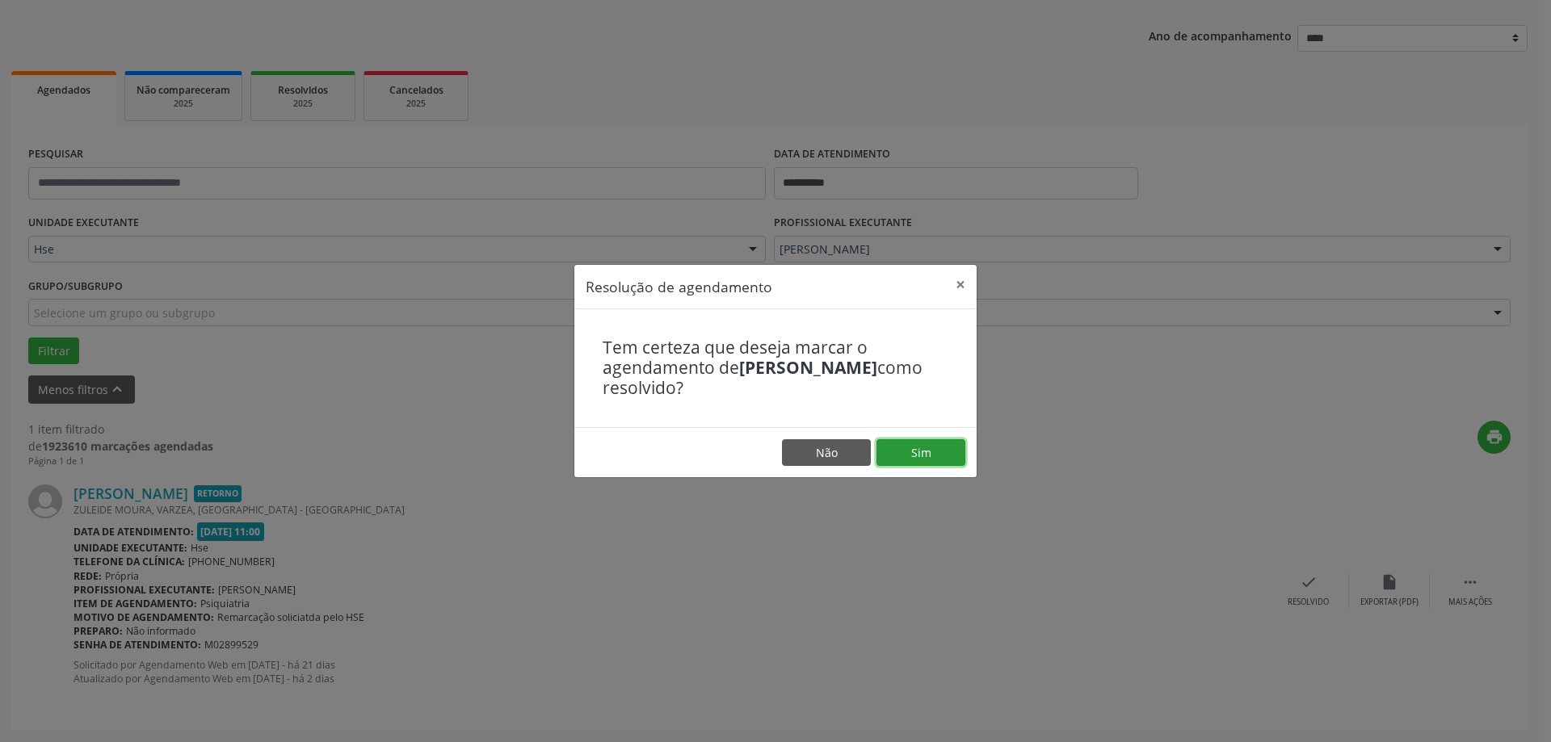
click at [923, 451] on button "Sim" at bounding box center [920, 452] width 89 height 27
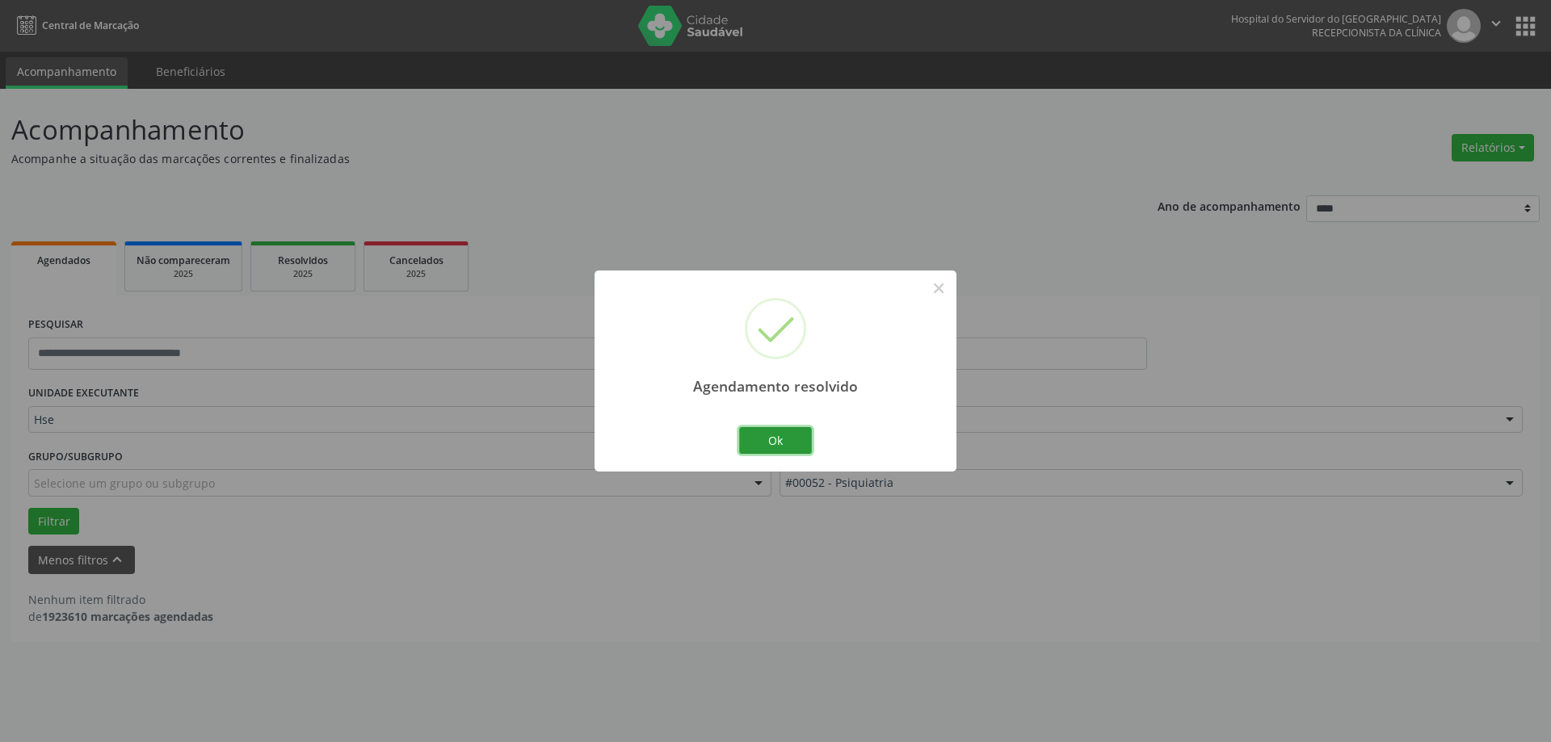
click at [791, 445] on button "Ok" at bounding box center [775, 440] width 73 height 27
